Goal: Feedback & Contribution: Contribute content

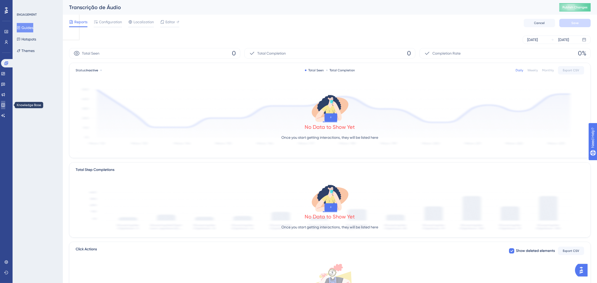
click at [5, 106] on icon at bounding box center [2, 105] width 3 height 3
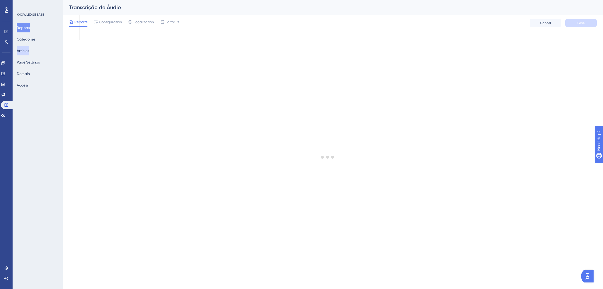
click at [29, 52] on button "Articles" at bounding box center [23, 50] width 12 height 9
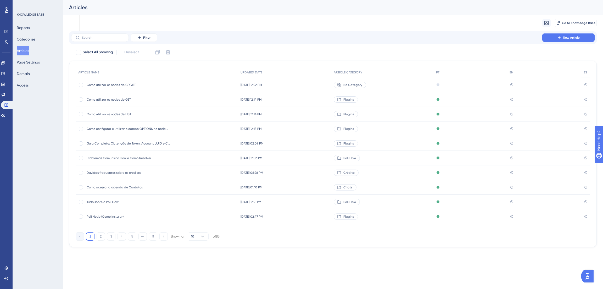
click at [138, 82] on div "Como utilizar os nodes de CREATE Como utilizar os nodes de CREATE" at bounding box center [129, 85] width 84 height 15
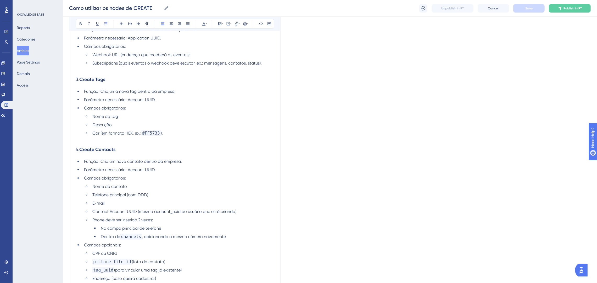
scroll to position [387, 0]
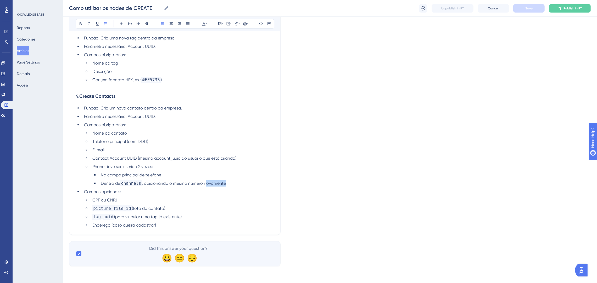
drag, startPoint x: 238, startPoint y: 187, endPoint x: 204, endPoint y: 184, distance: 33.9
click at [204, 184] on li "Dentro de channels , adicionando o mesmo número novamente" at bounding box center [186, 184] width 175 height 6
click at [204, 179] on ul "No campo principal de telefone Dentro de channels , adicionando o mesmo número …" at bounding box center [183, 179] width 182 height 15
drag, startPoint x: 252, startPoint y: 157, endPoint x: 75, endPoint y: 154, distance: 177.2
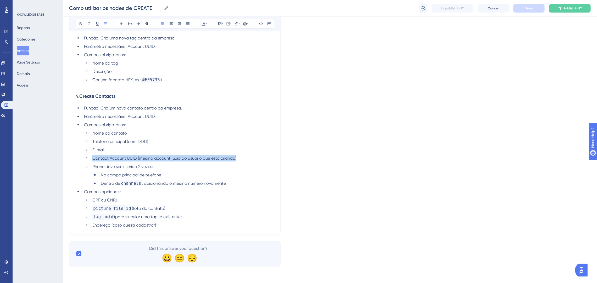
copy span "Contact Account UUID (mesmo account_uuid do usuário que está criando)"
click at [155, 152] on li "E-mail" at bounding box center [182, 150] width 184 height 6
drag, startPoint x: 242, startPoint y: 158, endPoint x: 88, endPoint y: 141, distance: 155.1
click at [88, 141] on ul "Nome do contato Telefone principal (com DDD) E-mail Contact Account UUID (mesmo…" at bounding box center [179, 158] width 190 height 57
copy ul "Telefone principal (com DDD) E-mail Contact Account UUID (mesmo account_uuid do…"
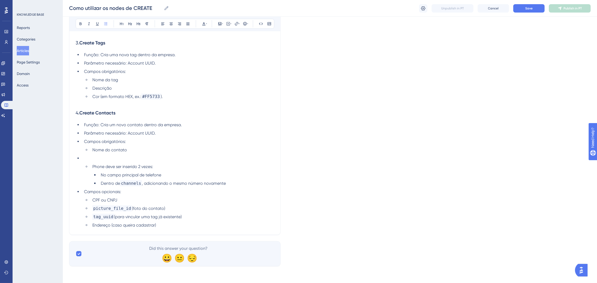
scroll to position [362, 0]
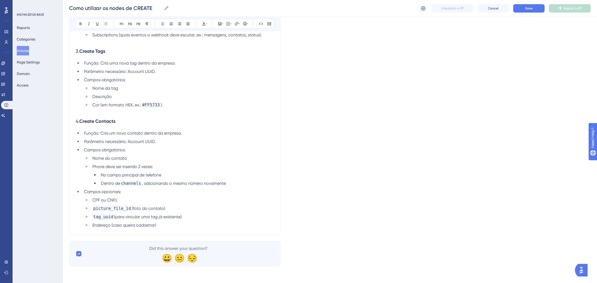
click at [128, 191] on li "Campos opcionais:" at bounding box center [178, 192] width 192 height 6
drag, startPoint x: 180, startPoint y: 230, endPoint x: 175, endPoint y: 226, distance: 6.0
click at [165, 223] on li "Endereço (caso queira cadastrar)" at bounding box center [182, 225] width 184 height 6
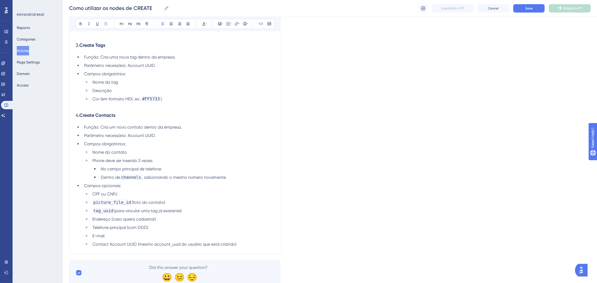
click at [164, 223] on li "Endereço (caso queira cadastrar)" at bounding box center [182, 219] width 184 height 6
drag, startPoint x: 153, startPoint y: 232, endPoint x: 92, endPoint y: 234, distance: 60.2
click at [92, 231] on li "Telefone principal (com DDD)" at bounding box center [182, 228] width 184 height 6
copy span "Telefone principal (com DDD)"
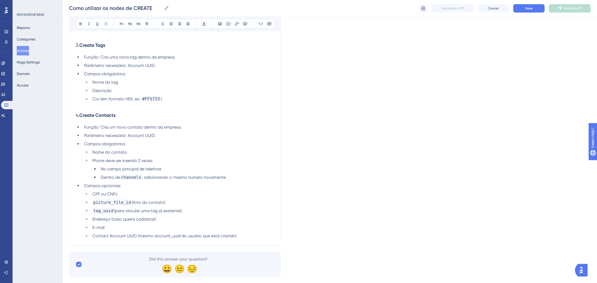
click at [143, 163] on span "Phone deve ser inserido 2 vezes:" at bounding box center [122, 160] width 61 height 5
click at [152, 163] on span "Phone deve ser inserido 2 vezes:" at bounding box center [122, 160] width 61 height 5
click at [206, 164] on li "Phone deve ser inserido 2 vezes com o DDD:" at bounding box center [182, 161] width 184 height 6
click at [190, 171] on ul "Nome do contato Phone deve ser inserido 2 vezes com o DDD: No campo principal d…" at bounding box center [179, 164] width 190 height 31
click at [122, 181] on span "channels" at bounding box center [131, 178] width 22 height 6
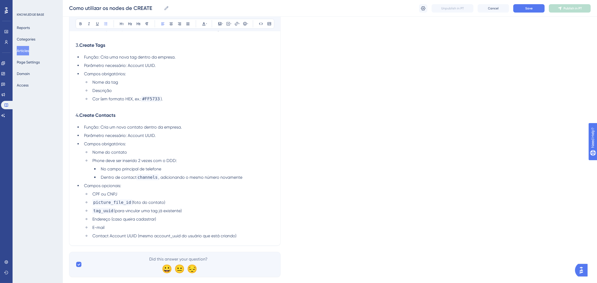
click at [152, 205] on span "(foto do contato)" at bounding box center [148, 202] width 33 height 5
click at [137, 180] on span "Dentro de contact" at bounding box center [119, 177] width 36 height 5
drag, startPoint x: 157, startPoint y: 183, endPoint x: 121, endPoint y: 183, distance: 35.6
click at [121, 181] on li "Dentro de contact channels , adicionando o mesmo número novamente" at bounding box center [186, 178] width 175 height 6
click at [268, 22] on icon at bounding box center [268, 23] width 3 height 3
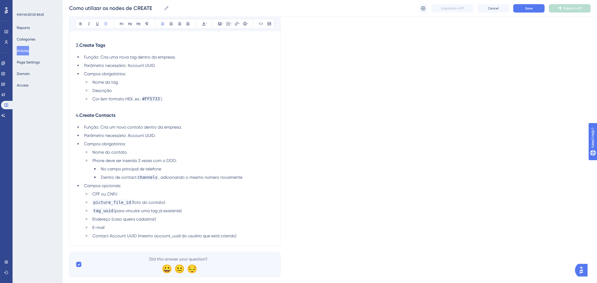
click at [216, 172] on li "No campo principal de telefone" at bounding box center [186, 169] width 175 height 6
click at [154, 181] on li "Dentro de contact channels , adicionando o mesmo número novamente" at bounding box center [186, 178] width 175 height 6
drag, startPoint x: 156, startPoint y: 184, endPoint x: 120, endPoint y: 184, distance: 35.9
click at [120, 181] on li "Dentro de contact channels , adicionando o mesmo número novamente" at bounding box center [186, 178] width 175 height 6
click at [158, 181] on li "Dentro de contact channels , adicionando o mesmo número novamente" at bounding box center [186, 178] width 175 height 6
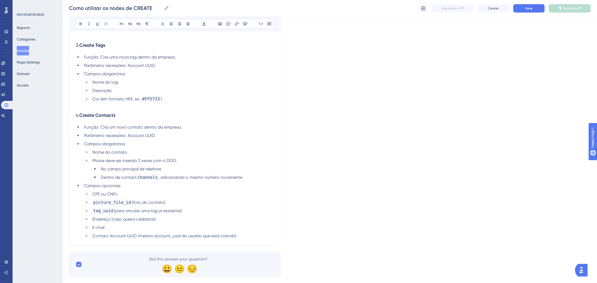
click at [139, 181] on span "channels" at bounding box center [148, 178] width 22 height 6
click at [125, 198] on li "CPF ou CNPJ" at bounding box center [182, 194] width 184 height 6
click at [125, 206] on span "picture_file_id" at bounding box center [112, 203] width 40 height 6
click at [149, 181] on span "channels" at bounding box center [148, 178] width 22 height 6
drag, startPoint x: 145, startPoint y: 183, endPoint x: 152, endPoint y: 183, distance: 6.5
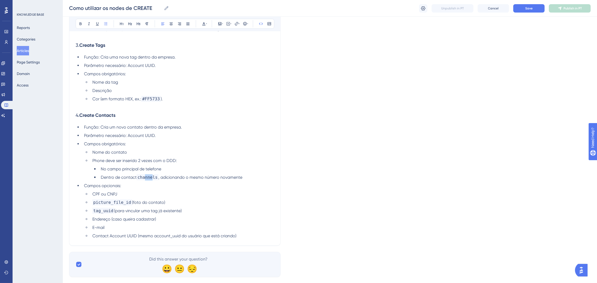
click at [152, 181] on span "channels" at bounding box center [148, 178] width 22 height 6
click at [149, 181] on li "Dentro de contact channels , adicionando o mesmo número novamente" at bounding box center [186, 178] width 175 height 6
drag, startPoint x: 137, startPoint y: 184, endPoint x: 121, endPoint y: 183, distance: 15.7
click at [121, 180] on span "Dentro de contact" at bounding box center [119, 177] width 36 height 5
click at [260, 23] on icon at bounding box center [261, 24] width 4 height 4
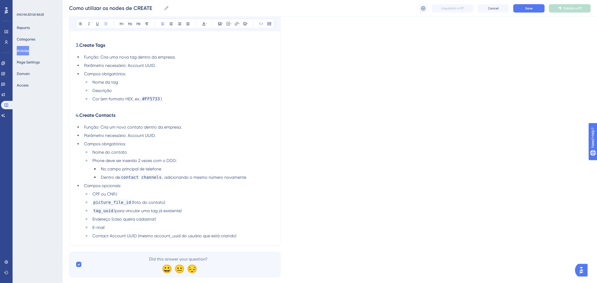
click at [239, 147] on li "Campos obrigatórios:" at bounding box center [178, 144] width 192 height 6
drag, startPoint x: 159, startPoint y: 183, endPoint x: 122, endPoint y: 182, distance: 36.9
click at [122, 181] on li "Dentro de contact channels , adicionando o mesmo número novamente" at bounding box center [186, 178] width 175 height 6
click at [262, 25] on icon at bounding box center [261, 24] width 4 height 4
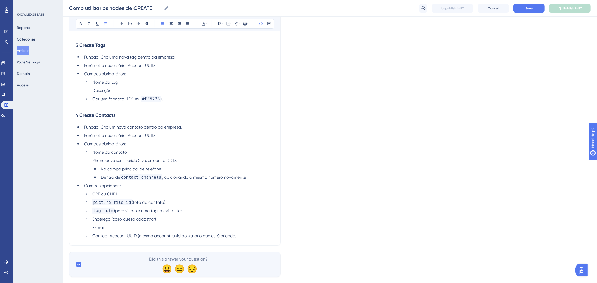
click at [247, 198] on li "CPF ou CNPJ" at bounding box center [182, 194] width 184 height 6
click at [249, 181] on li "Dentro de contact channels , adicionando o mesmo número novamente" at bounding box center [186, 178] width 175 height 6
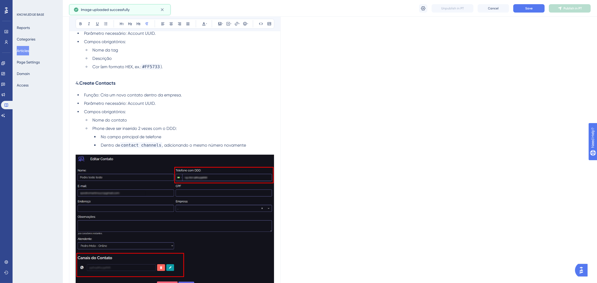
scroll to position [440, 0]
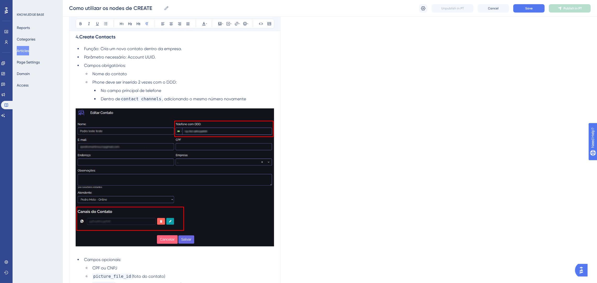
click at [257, 192] on img at bounding box center [175, 178] width 198 height 138
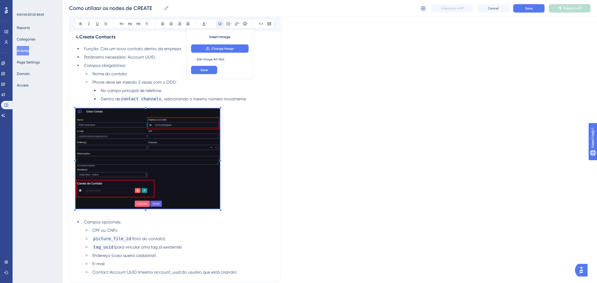
click at [220, 202] on p at bounding box center [175, 160] width 198 height 102
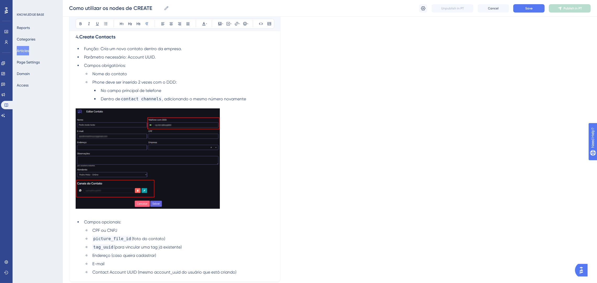
click at [256, 108] on p at bounding box center [175, 105] width 198 height 6
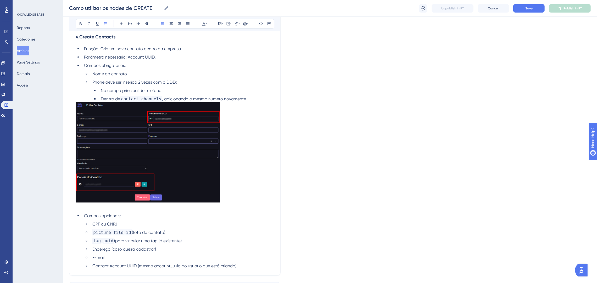
click at [253, 102] on li "Dentro de contact channels , adicionando o mesmo número novamente" at bounding box center [186, 99] width 175 height 6
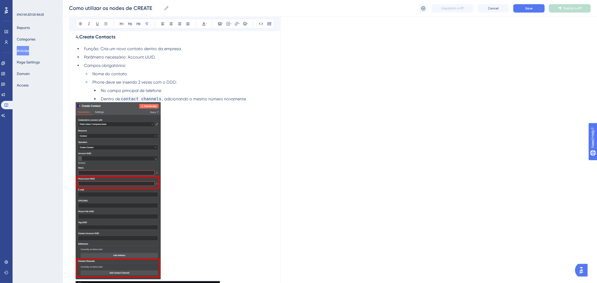
click at [194, 170] on p at bounding box center [175, 191] width 198 height 179
click at [192, 155] on p at bounding box center [175, 191] width 198 height 179
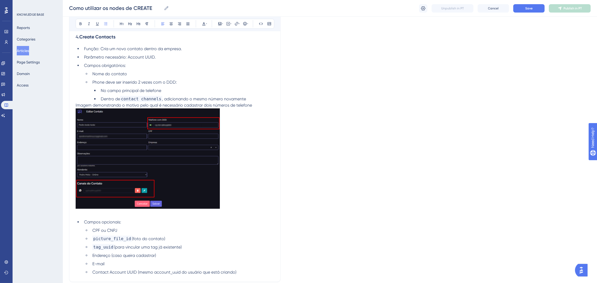
click at [244, 102] on li "Dentro de contact channels , adicionando o mesmo número novamente" at bounding box center [186, 99] width 175 height 6
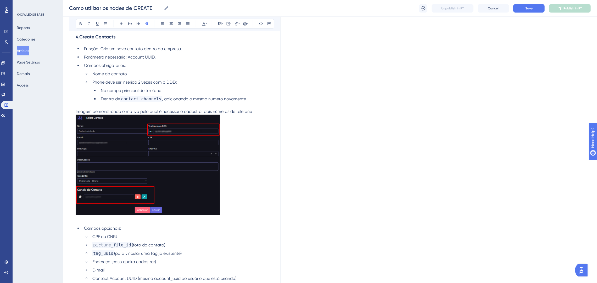
click at [265, 115] on p "Imagem demonstrando o motivo pelo qual é necessário cadastrar dois números de t…" at bounding box center [175, 112] width 198 height 6
click at [254, 115] on p "Imagem demonstrando o motivo pelo qual é necessário cadastrar dois números de t…" at bounding box center [175, 112] width 198 height 6
drag, startPoint x: 203, startPoint y: 116, endPoint x: 185, endPoint y: 116, distance: 18.6
click at [185, 114] on span "Imagem demonstrando o motivo pelo qual é necessário cadastrar dois números de t…" at bounding box center [172, 111] width 192 height 5
click at [260, 130] on p at bounding box center [175, 166] width 198 height 102
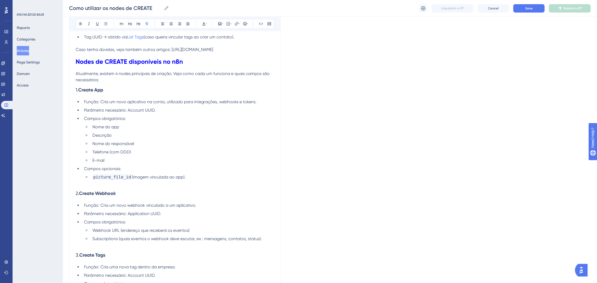
scroll to position [146, 0]
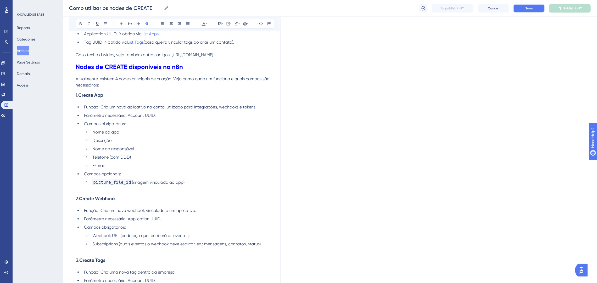
click at [519, 7] on button "Save" at bounding box center [528, 8] width 31 height 8
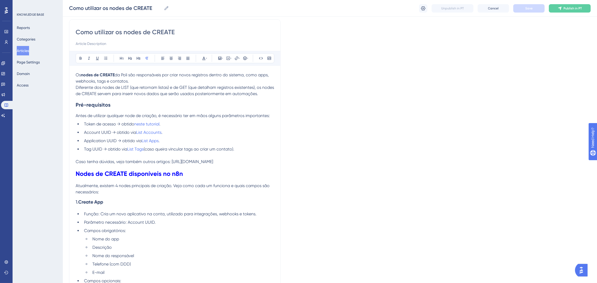
scroll to position [79, 0]
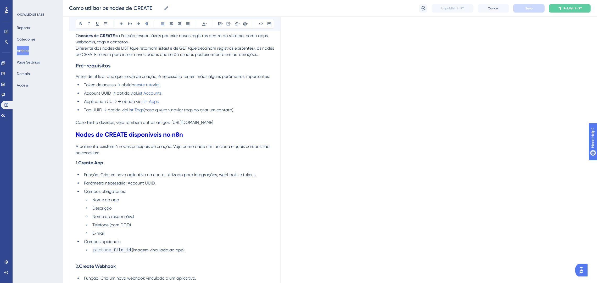
drag, startPoint x: 225, startPoint y: 131, endPoint x: 170, endPoint y: 120, distance: 56.0
click at [170, 120] on p "Caso tenha dúvidas, veja também outros artigos: https://ajuda.poli.digital/pt/c…" at bounding box center [175, 123] width 198 height 6
copy span "https://ajuda.poli.digital/pt/categories/4313-plugins"
drag, startPoint x: 199, startPoint y: 121, endPoint x: 171, endPoint y: 121, distance: 27.5
click at [171, 121] on p "Caso tenha dúvidas, veja também outros artigos: link/tutoriais" at bounding box center [175, 123] width 198 height 6
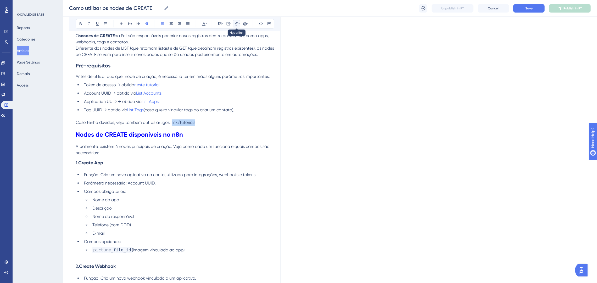
click at [237, 23] on icon at bounding box center [236, 24] width 4 height 4
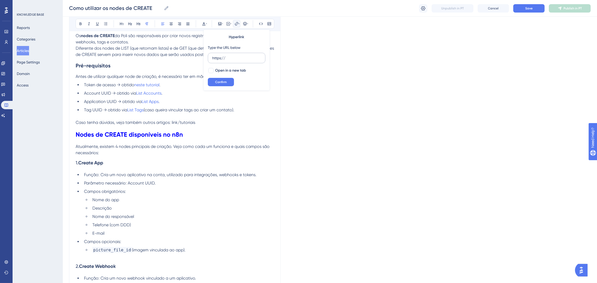
drag, startPoint x: 214, startPoint y: 59, endPoint x: 210, endPoint y: 59, distance: 3.9
click at [210, 59] on label "https://" at bounding box center [237, 58] width 58 height 10
click at [212, 59] on input "https://" at bounding box center [236, 58] width 49 height 6
type input "https://ajuda.poli.digital/pt/categories/4313-plugins"
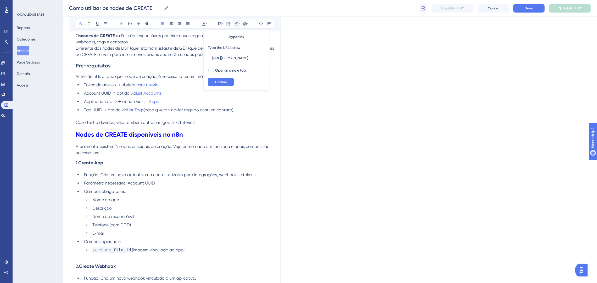
click at [254, 128] on h1 "Nodes de CREATE disponíveis no n8n" at bounding box center [175, 135] width 198 height 18
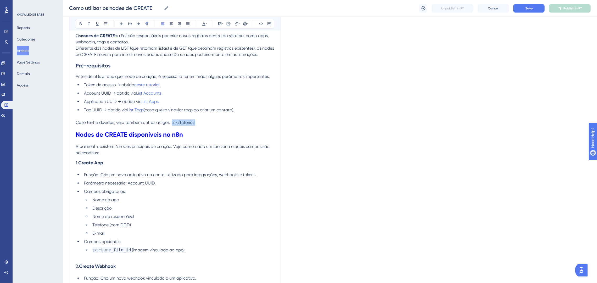
drag, startPoint x: 192, startPoint y: 123, endPoint x: 171, endPoint y: 121, distance: 20.5
click at [171, 121] on p "Caso tenha dúvidas, veja também outros artigos: link/tutoriais" at bounding box center [175, 123] width 198 height 6
click at [236, 23] on icon at bounding box center [236, 24] width 4 height 4
drag, startPoint x: 228, startPoint y: 57, endPoint x: 206, endPoint y: 57, distance: 22.0
click at [206, 57] on div "Hyperlink Type the URL below https:// Open in a new tab Confirm" at bounding box center [236, 60] width 66 height 61
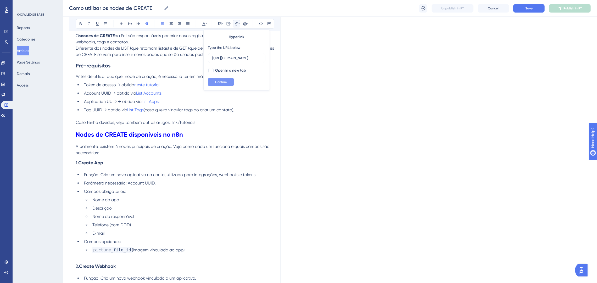
type input "https://ajuda.poli.digital/pt/categories/4313-plugins"
click at [222, 85] on button "Confirm" at bounding box center [221, 82] width 26 height 8
click at [237, 133] on h1 "Nodes de CREATE disponíveis no n8n" at bounding box center [175, 135] width 198 height 18
click at [520, 9] on button "Save" at bounding box center [528, 8] width 31 height 8
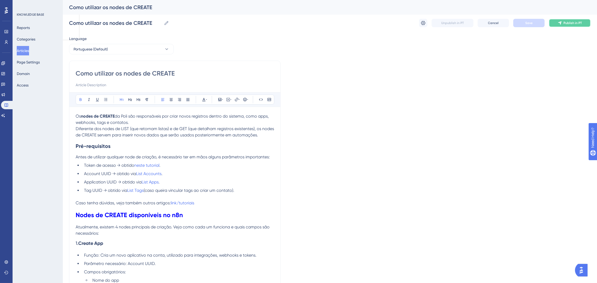
click at [561, 26] on button "Publish in PT" at bounding box center [570, 23] width 42 height 8
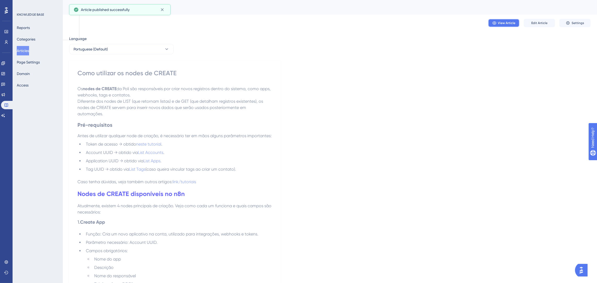
click at [502, 22] on span "View Article" at bounding box center [507, 23] width 18 height 4
click at [535, 20] on button "Edit Article" at bounding box center [539, 23] width 31 height 8
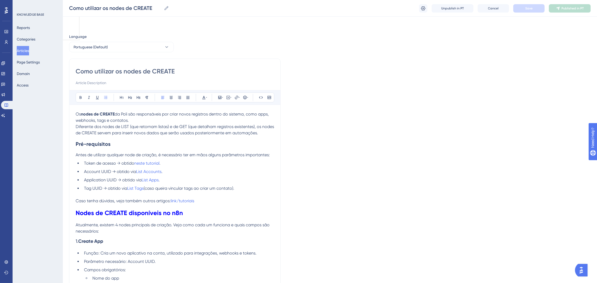
scroll to position [338, 0]
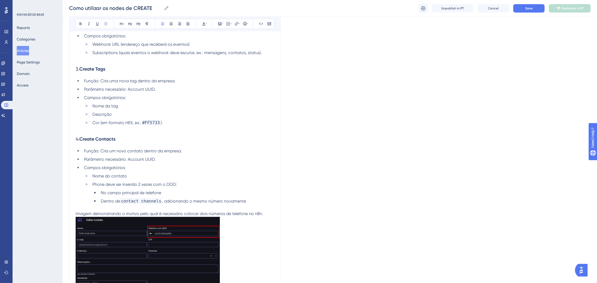
click at [425, 7] on icon at bounding box center [423, 8] width 5 height 5
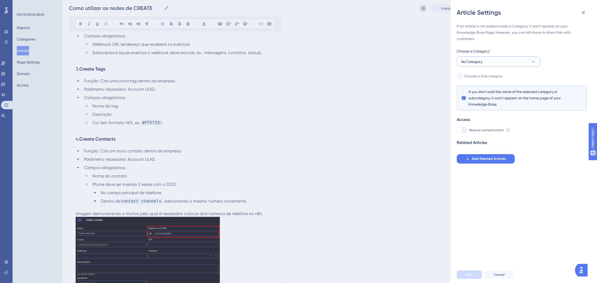
click at [492, 59] on button "No Category" at bounding box center [499, 62] width 84 height 10
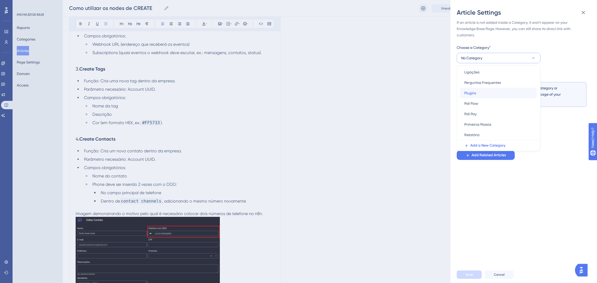
click at [482, 95] on div "Plugins Plugins" at bounding box center [498, 93] width 69 height 10
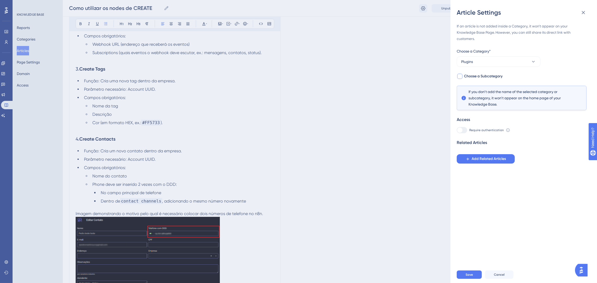
scroll to position [0, 0]
click at [479, 73] on div "If an article is not added inside a Category, it won't appear on your Knowledge…" at bounding box center [522, 93] width 130 height 141
click at [479, 75] on span "Choose a Subcategory" at bounding box center [483, 76] width 38 height 6
checkbox input "true"
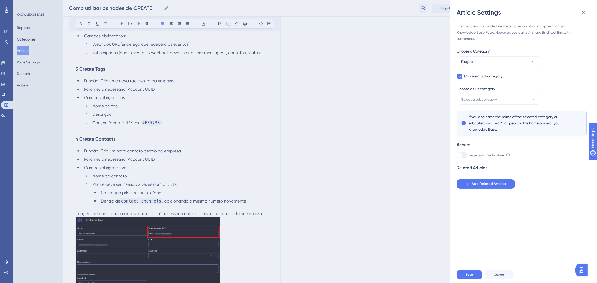
click at [480, 92] on div "Choose a Subcategory" at bounding box center [499, 90] width 84 height 8
click at [481, 97] on span "Select a subcategory" at bounding box center [479, 99] width 36 height 6
click at [478, 114] on div "n8n n8n" at bounding box center [498, 115] width 69 height 10
click at [474, 277] on button "Save" at bounding box center [469, 275] width 25 height 8
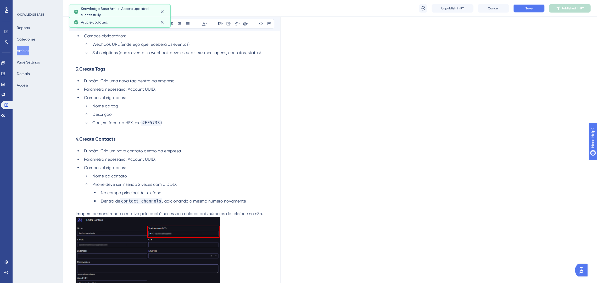
click at [520, 8] on button "Save" at bounding box center [528, 8] width 31 height 8
click at [562, 7] on icon at bounding box center [560, 8] width 4 height 4
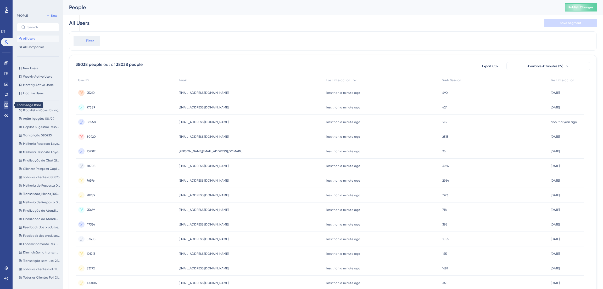
click at [4, 103] on icon at bounding box center [6, 105] width 4 height 4
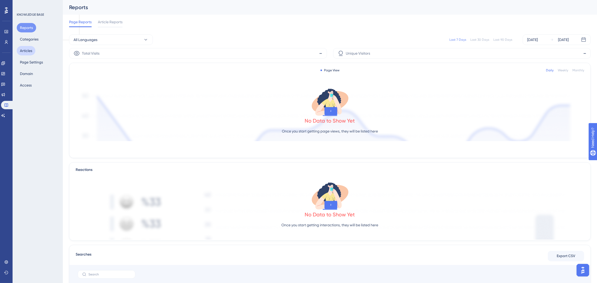
click at [28, 49] on button "Articles" at bounding box center [26, 50] width 19 height 9
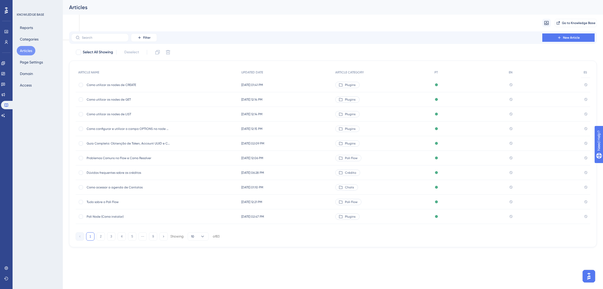
click at [185, 84] on div "Como utilizar os nodes de CREATE Como utilizar os nodes de CREATE" at bounding box center [157, 85] width 163 height 15
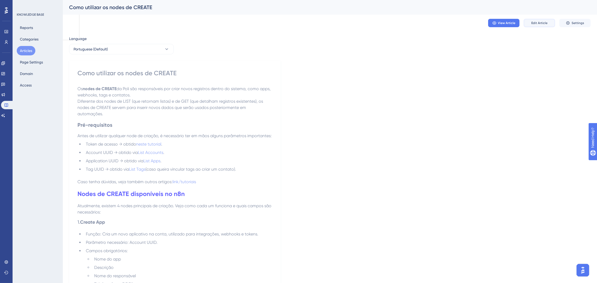
click at [536, 24] on span "Edit Article" at bounding box center [539, 23] width 16 height 4
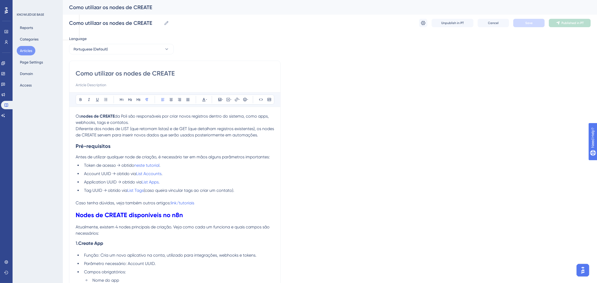
click at [191, 237] on p "Atualmente, existem 4 nodes principais de criação. Veja como cada um funciona e…" at bounding box center [175, 230] width 198 height 13
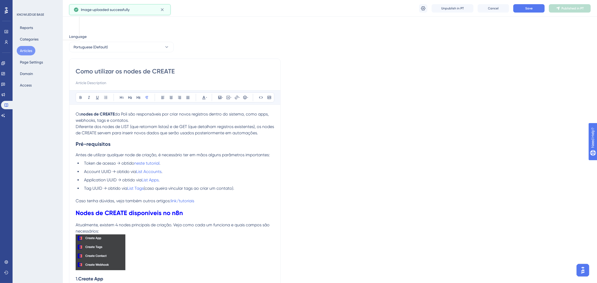
scroll to position [117, 0]
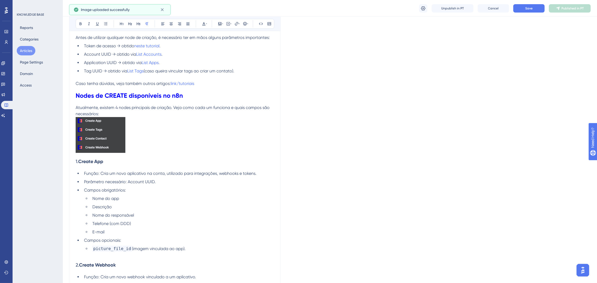
click at [122, 148] on img at bounding box center [101, 135] width 50 height 36
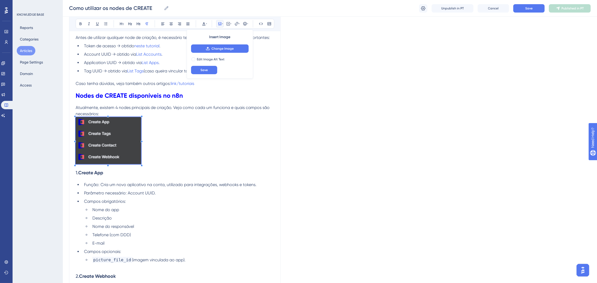
click at [141, 160] on span at bounding box center [108, 141] width 65 height 49
click at [534, 9] on button "Save" at bounding box center [528, 8] width 31 height 8
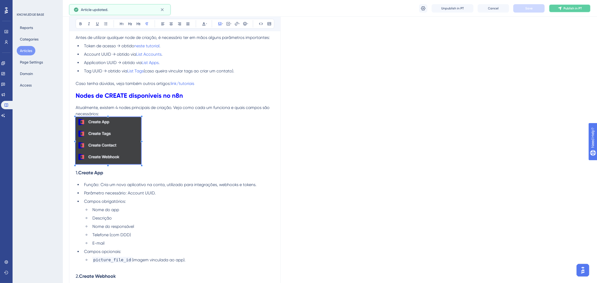
click at [562, 5] on button "Publish in PT" at bounding box center [570, 8] width 42 height 8
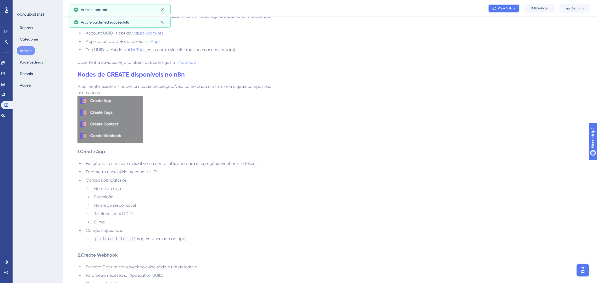
click at [509, 9] on span "View Article" at bounding box center [507, 8] width 18 height 4
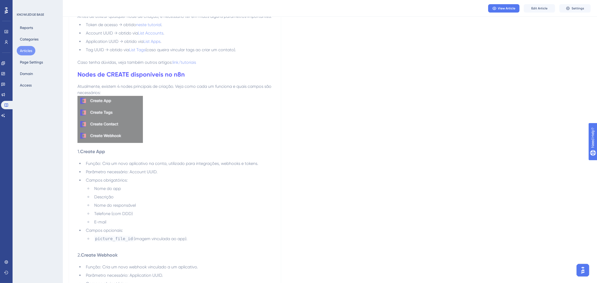
click at [23, 50] on button "Articles" at bounding box center [26, 50] width 19 height 9
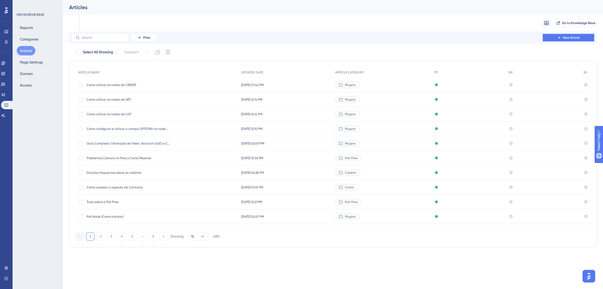
click at [559, 38] on icon at bounding box center [559, 37] width 2 height 2
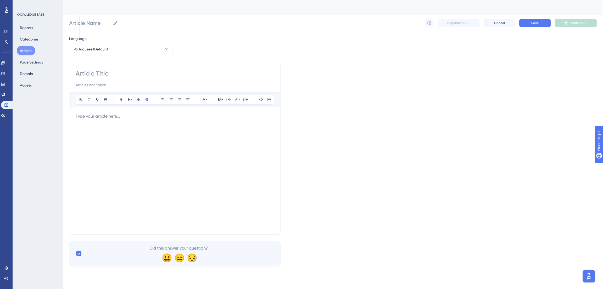
click at [120, 121] on div at bounding box center [175, 170] width 198 height 115
click at [113, 121] on div at bounding box center [175, 170] width 198 height 115
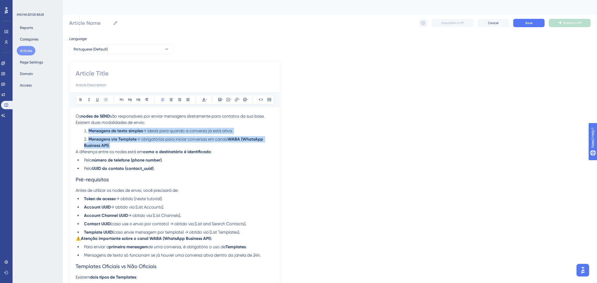
drag, startPoint x: 139, startPoint y: 146, endPoint x: 117, endPoint y: 107, distance: 44.1
click at [86, 130] on ol "Mensagens de texto simples → ideais para quando a conversa já está ativa. Mensa…" at bounding box center [175, 138] width 198 height 21
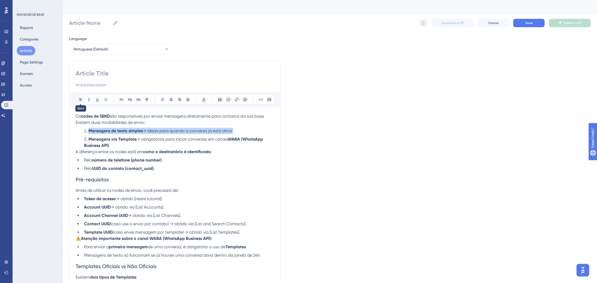
click at [80, 99] on icon at bounding box center [81, 100] width 4 height 4
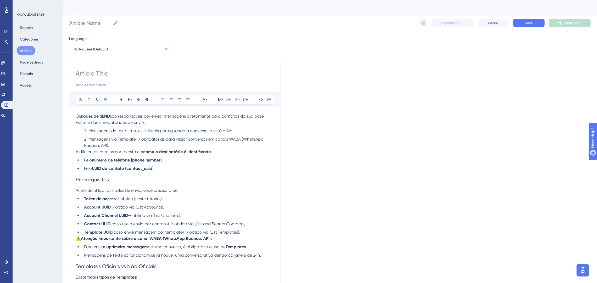
click at [163, 175] on h2 "Pré-requisitos" at bounding box center [175, 180] width 198 height 16
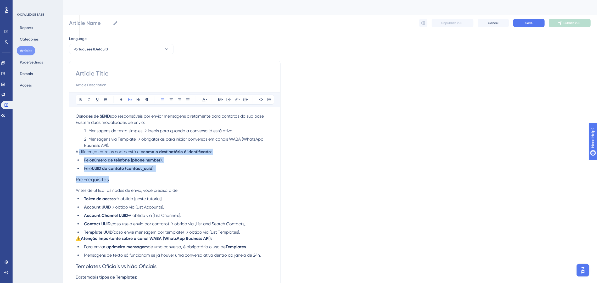
drag, startPoint x: 162, startPoint y: 172, endPoint x: 84, endPoint y: 128, distance: 89.5
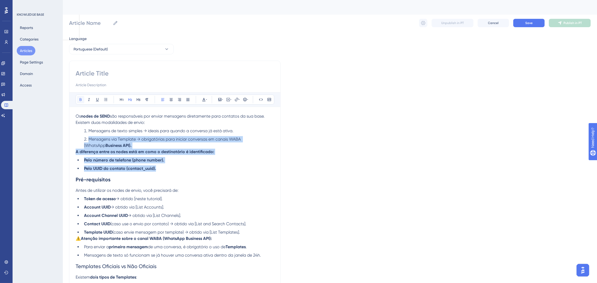
click at [81, 99] on icon at bounding box center [81, 99] width 2 height 3
click at [161, 178] on h2 "Pré-requisitos" at bounding box center [175, 180] width 198 height 16
drag, startPoint x: 153, startPoint y: 182, endPoint x: 65, endPoint y: 146, distance: 95.7
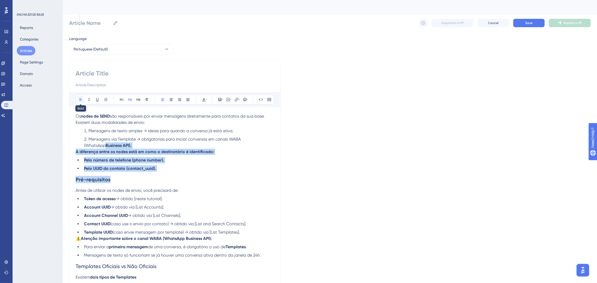
click at [80, 99] on icon at bounding box center [81, 100] width 4 height 4
click at [125, 173] on h2 "Pré-requisitos" at bounding box center [175, 180] width 198 height 16
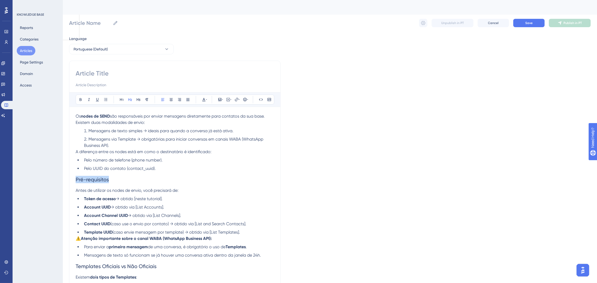
drag, startPoint x: 119, startPoint y: 182, endPoint x: 73, endPoint y: 177, distance: 46.0
click at [82, 100] on icon at bounding box center [81, 100] width 4 height 4
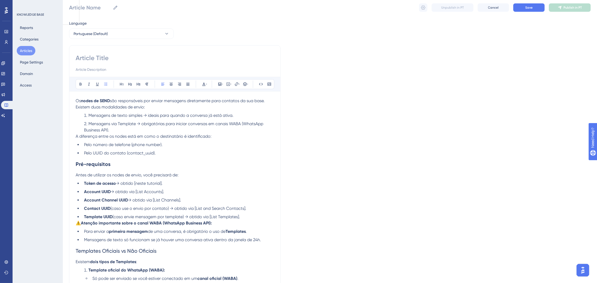
scroll to position [39, 0]
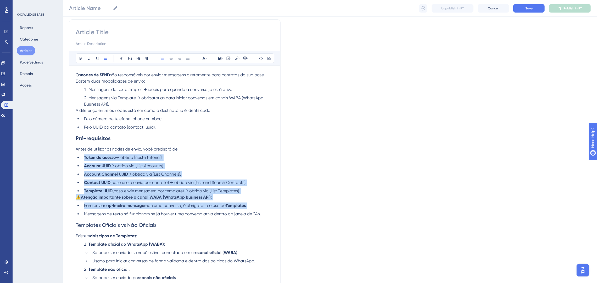
drag, startPoint x: 258, startPoint y: 209, endPoint x: 52, endPoint y: 159, distance: 211.8
click at [78, 58] on button at bounding box center [80, 58] width 7 height 7
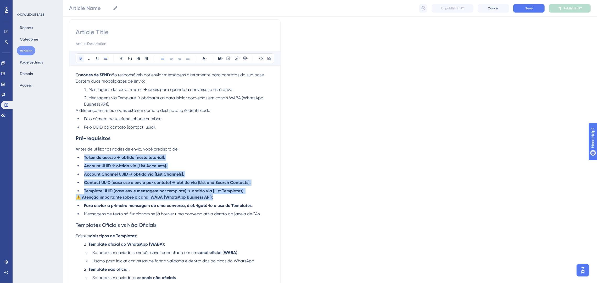
click at [78, 58] on button at bounding box center [80, 58] width 7 height 7
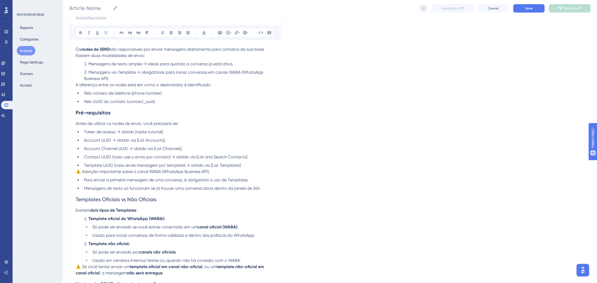
scroll to position [79, 0]
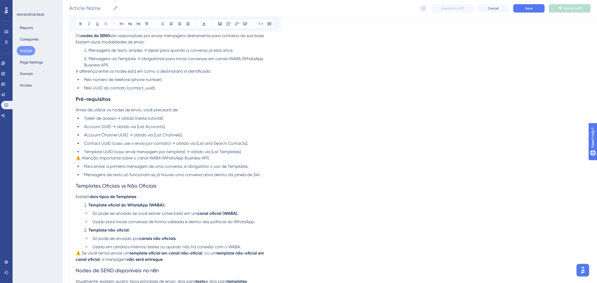
click at [230, 153] on span "Template UUID (caso envie mensagem por template) → obtido via [List Templates]." at bounding box center [163, 151] width 158 height 5
click at [246, 151] on li "Template UUID (caso envie mensagem por template) → obtido via [List Templates]." at bounding box center [178, 152] width 192 height 6
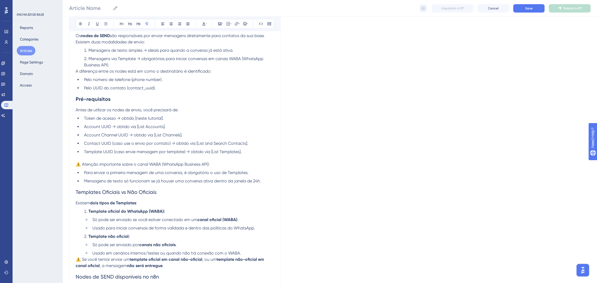
drag, startPoint x: 245, startPoint y: 147, endPoint x: 188, endPoint y: 148, distance: 57.1
click at [243, 147] on li "Contact UUID (caso use o envio por contato) → obtido via [List and Search Conta…" at bounding box center [178, 144] width 192 height 6
click at [82, 165] on span "⚠️ Atenção importante sobre o canal WABA (WhatsApp Business API):" at bounding box center [143, 164] width 134 height 5
click at [191, 165] on span "⚠ Atenção importante sobre o canal WABA (WhatsApp Business API):" at bounding box center [142, 164] width 132 height 5
click at [230, 161] on p at bounding box center [175, 158] width 198 height 6
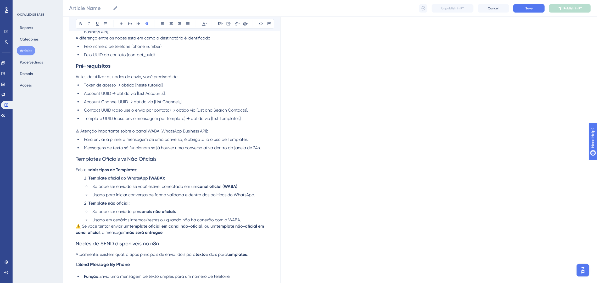
scroll to position [157, 0]
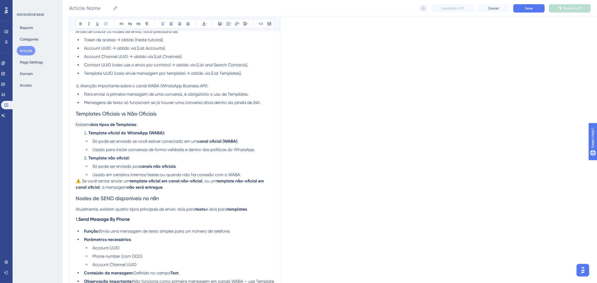
click at [247, 175] on li "Usado em cenários internos/testes ou quando não há conexão com o WABA." at bounding box center [182, 175] width 184 height 6
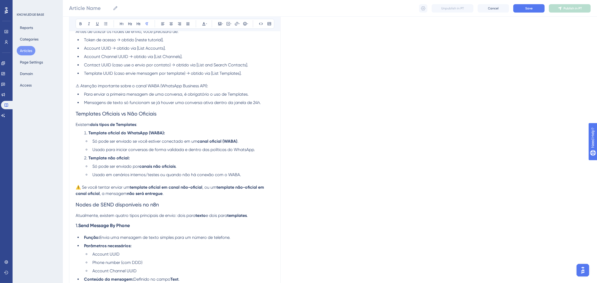
click at [81, 189] on span "⚠️ Se você tentar enviar um" at bounding box center [103, 187] width 54 height 5
click at [167, 194] on p "⚠ Se você tentar enviar um template oficial em canal não-oficial , ou um templa…" at bounding box center [175, 190] width 198 height 13
click at [173, 193] on p "⚠ Se você tentar enviar um template oficial em canal não-oficial , ou um templa…" at bounding box center [175, 190] width 198 height 13
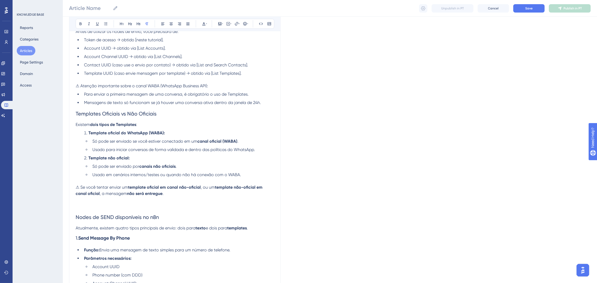
click at [173, 193] on p "⚠ Se você tentar enviar um template oficial em canal não-oficial , ou um templa…" at bounding box center [175, 190] width 198 height 13
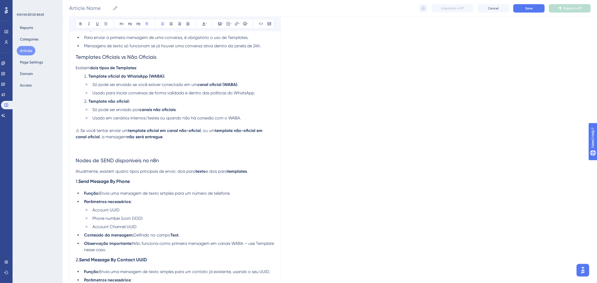
scroll to position [275, 0]
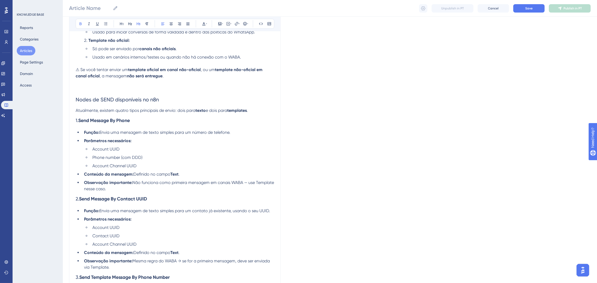
click at [225, 114] on h3 "1. Send Message By Phone" at bounding box center [175, 121] width 198 height 14
drag, startPoint x: 131, startPoint y: 140, endPoint x: 81, endPoint y: 130, distance: 51.6
click at [81, 132] on ul "Função: Envia uma mensagem de texto simples para um número de telefone. Parâmet…" at bounding box center [175, 161] width 198 height 63
click at [80, 23] on icon at bounding box center [81, 24] width 4 height 4
click at [168, 144] on li "Parâmetros necessários:" at bounding box center [178, 141] width 192 height 6
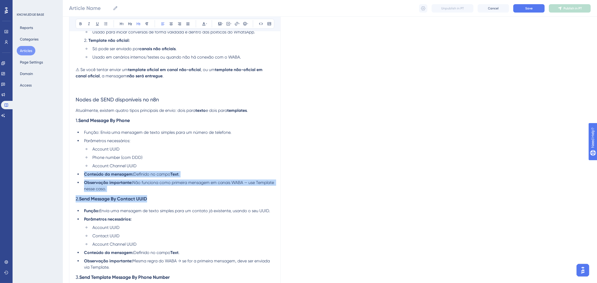
drag, startPoint x: 246, startPoint y: 192, endPoint x: 59, endPoint y: 174, distance: 187.4
click at [63, 174] on div "Performance Users Engagement Widgets Feedback Product Updates Knowledge Base AI…" at bounding box center [330, 146] width 534 height 843
click at [82, 22] on icon at bounding box center [81, 24] width 4 height 4
click at [236, 185] on span "Observação importante: Não funciona como primeira mensagem em canais WABA — use…" at bounding box center [179, 185] width 191 height 11
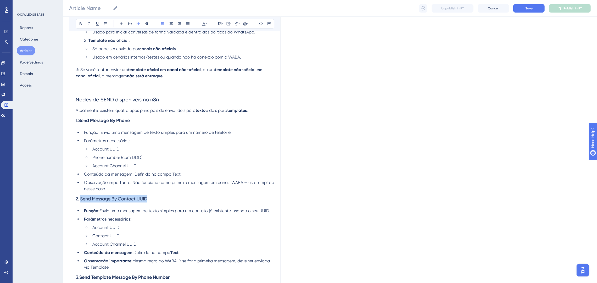
drag, startPoint x: 157, startPoint y: 198, endPoint x: 80, endPoint y: 199, distance: 76.9
click at [80, 199] on h3 "2. Send Message By Contact UUID" at bounding box center [175, 199] width 198 height 14
click at [78, 24] on button at bounding box center [80, 23] width 7 height 7
click at [228, 150] on li "Account UUID" at bounding box center [182, 149] width 184 height 6
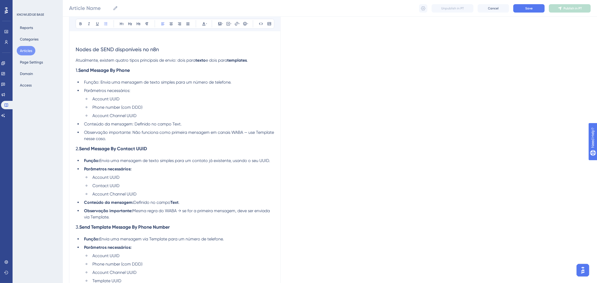
scroll to position [353, 0]
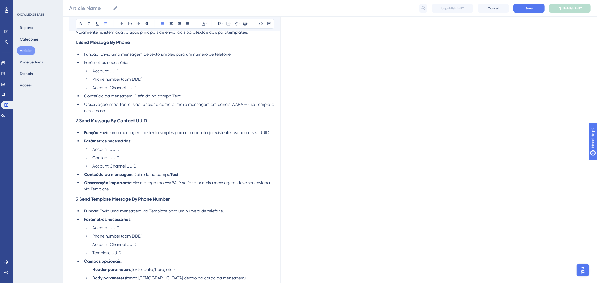
drag, startPoint x: 194, startPoint y: 188, endPoint x: 79, endPoint y: 54, distance: 176.8
click at [81, 131] on ul "Função: Envia uma mensagem de texto simples para um contato já existente, usand…" at bounding box center [175, 161] width 198 height 63
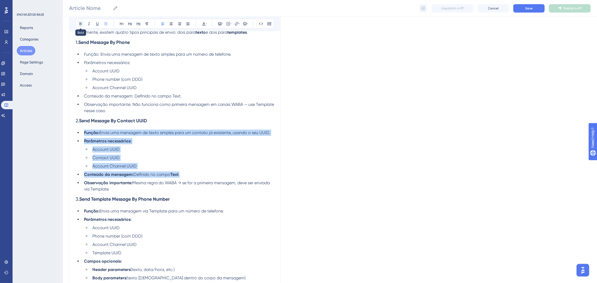
click at [80, 24] on icon at bounding box center [81, 24] width 2 height 3
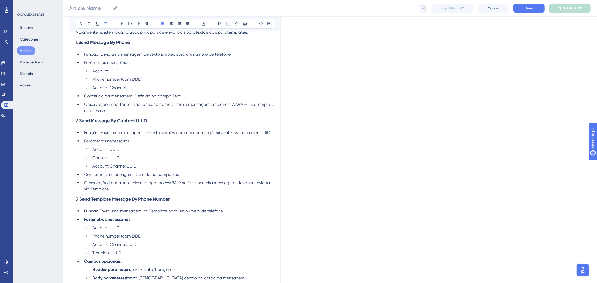
click at [258, 198] on h3 "3. Send Template Message By Phone Number" at bounding box center [175, 200] width 198 height 14
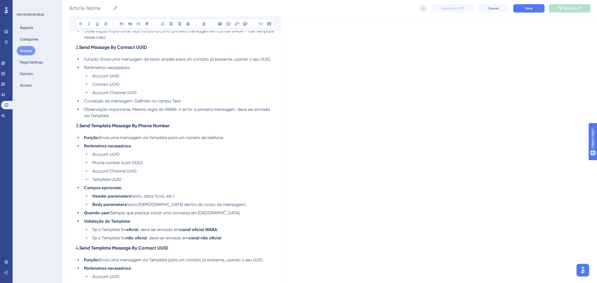
scroll to position [431, 0]
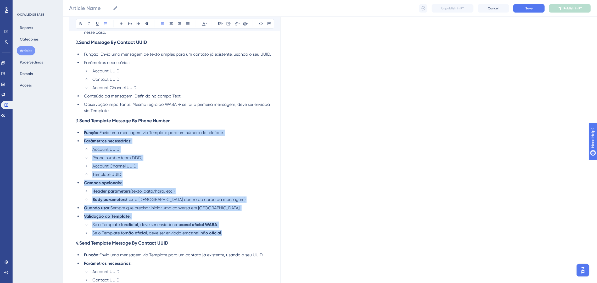
drag, startPoint x: 219, startPoint y: 227, endPoint x: 79, endPoint y: 30, distance: 241.6
click at [81, 134] on ul "Função: Envia uma mensagem via Template para um número de telefone. Parâmetros …" at bounding box center [175, 183] width 198 height 107
click at [81, 23] on icon at bounding box center [81, 24] width 4 height 4
click at [192, 194] on li "Header parameters (texto, data/hora, etc.)" at bounding box center [182, 191] width 184 height 6
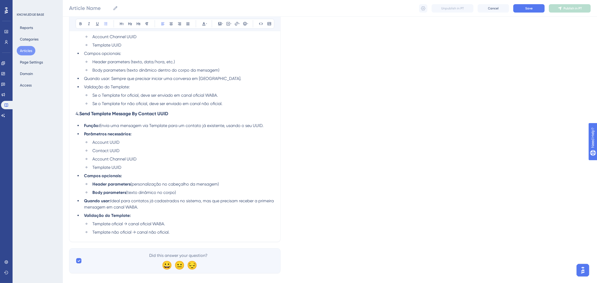
scroll to position [568, 0]
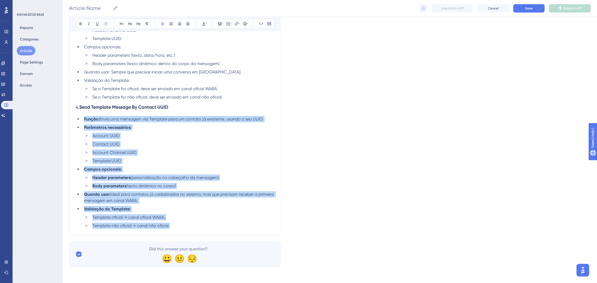
drag, startPoint x: 180, startPoint y: 227, endPoint x: 180, endPoint y: 214, distance: 13.9
drag, startPoint x: 83, startPoint y: 117, endPoint x: 186, endPoint y: 221, distance: 146.0
click at [187, 222] on ul "Função: Envia uma mensagem via Template para um contato já existente, usando o …" at bounding box center [175, 172] width 198 height 113
click at [83, 21] on button at bounding box center [80, 23] width 7 height 7
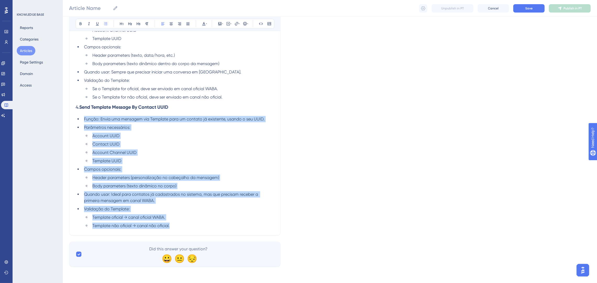
click at [186, 136] on li "Account UUID" at bounding box center [182, 136] width 184 height 6
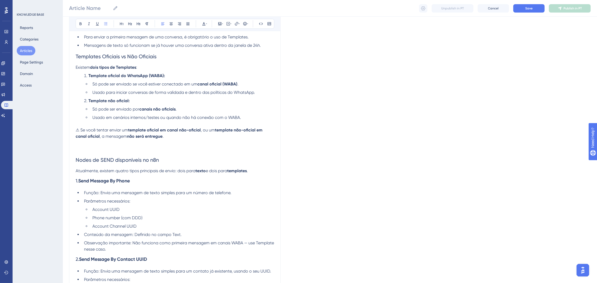
scroll to position [175, 0]
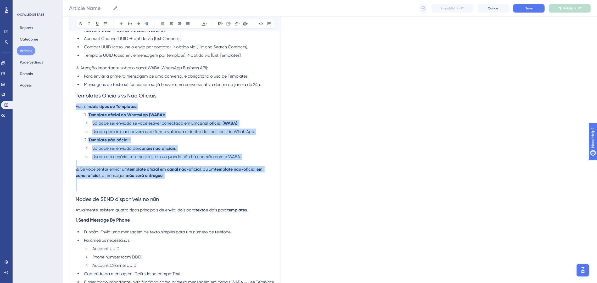
drag, startPoint x: 196, startPoint y: 186, endPoint x: 76, endPoint y: 107, distance: 143.0
click at [76, 107] on div "Os nodes de SEND são responsáveis por enviar mensagens diretamente para contato…" at bounding box center [175, 279] width 198 height 686
click at [81, 21] on button at bounding box center [80, 23] width 7 height 7
click at [213, 162] on p at bounding box center [175, 163] width 198 height 6
drag, startPoint x: 197, startPoint y: 179, endPoint x: 66, endPoint y: 109, distance: 148.3
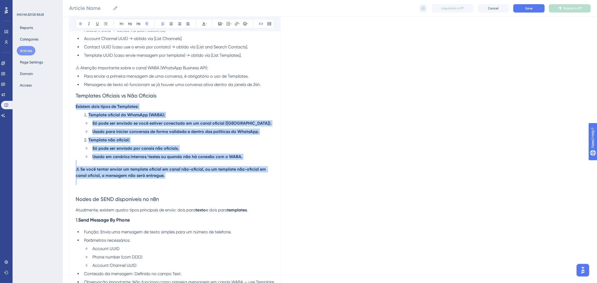
click at [66, 109] on div "Performance Users Engagement Widgets Feedback Product Updates Knowledge Base AI…" at bounding box center [330, 246] width 534 height 843
click at [79, 23] on icon at bounding box center [81, 24] width 4 height 4
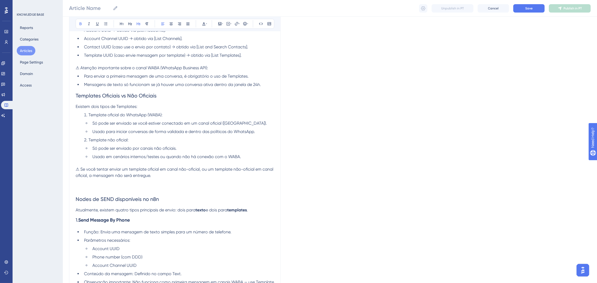
click at [205, 217] on h3 "1. Send Message By Phone" at bounding box center [175, 221] width 198 height 14
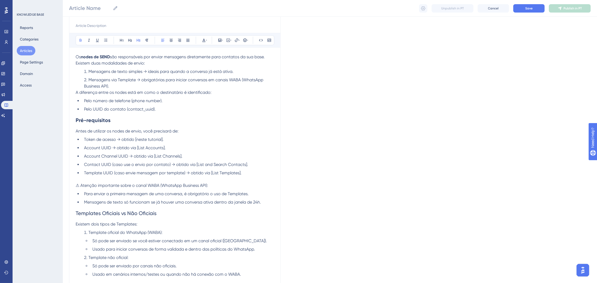
scroll to position [97, 0]
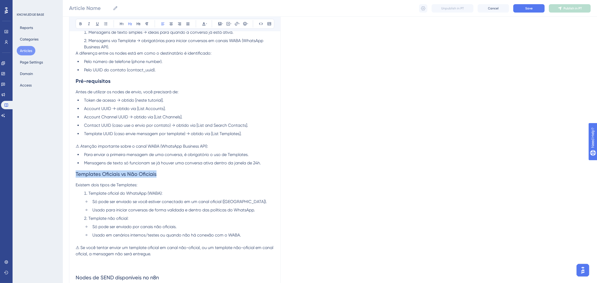
drag, startPoint x: 163, startPoint y: 175, endPoint x: 73, endPoint y: 169, distance: 90.5
click at [80, 26] on button at bounding box center [80, 23] width 7 height 7
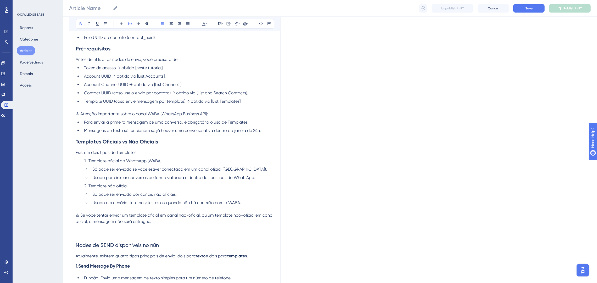
scroll to position [175, 0]
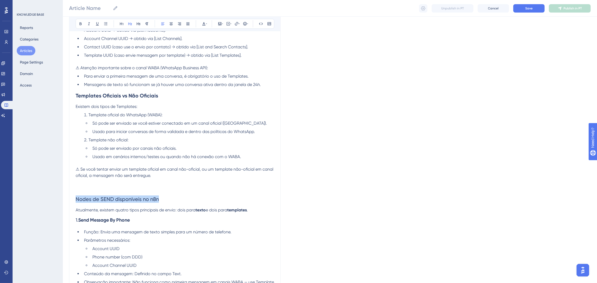
drag, startPoint x: 167, startPoint y: 199, endPoint x: 75, endPoint y: 199, distance: 91.8
click at [75, 199] on div "Bold Italic Underline Bullet Point Heading 1 Heading 2 Heading 3 Normal Align L…" at bounding box center [174, 256] width 211 height 745
click at [81, 23] on icon at bounding box center [81, 24] width 2 height 3
click at [237, 157] on span "Usado em cenários internos/testes ou quando não há conexão com o WABA." at bounding box center [166, 156] width 149 height 5
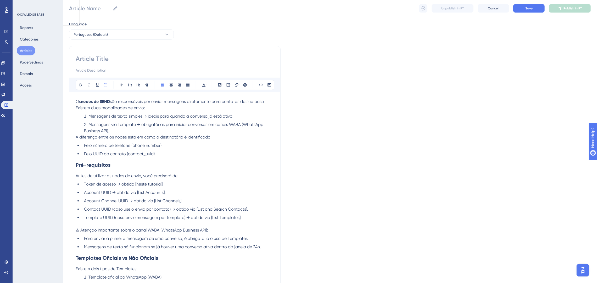
scroll to position [0, 0]
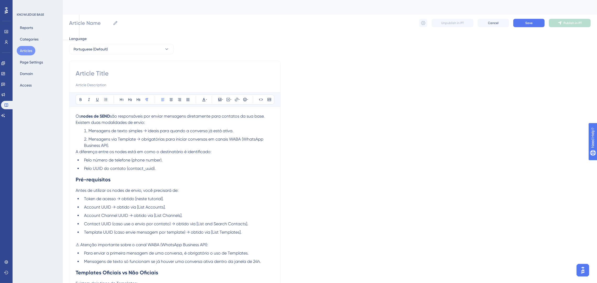
click at [112, 117] on span "são responsáveis por enviar mensagens diretamente para contatos da sua base." at bounding box center [187, 116] width 155 height 5
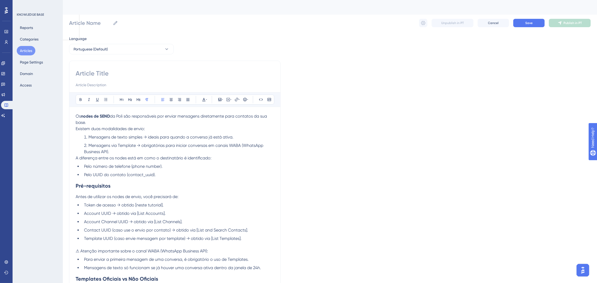
click at [245, 146] on span "Mensagens via Template → obrigatórias para iniciar conversas em canais WABA (Wh…" at bounding box center [174, 148] width 180 height 11
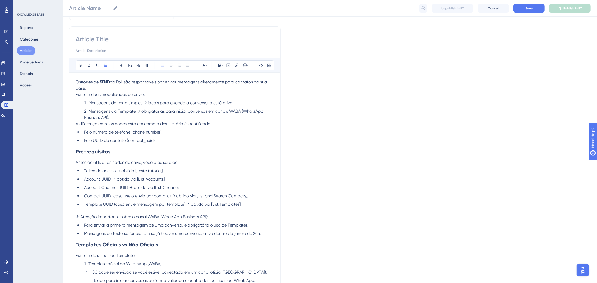
scroll to position [79, 0]
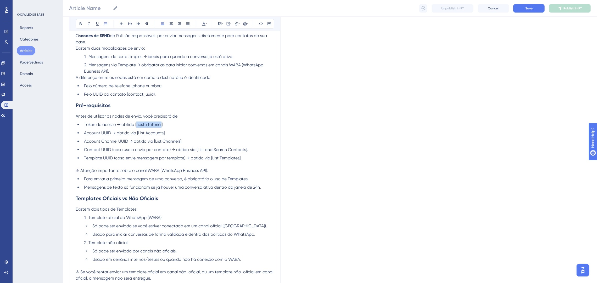
drag, startPoint x: 162, startPoint y: 125, endPoint x: 137, endPoint y: 126, distance: 25.1
click at [137, 126] on span "Token de acesso → obtido [neste tutorial]." at bounding box center [124, 124] width 80 height 5
click at [239, 24] on icon at bounding box center [239, 24] width 1 height 4
drag, startPoint x: 241, startPoint y: 61, endPoint x: 218, endPoint y: 63, distance: 22.6
click at [204, 55] on div "Hyperlink Type the URL below https:// Open in a new tab Confirm" at bounding box center [236, 60] width 66 height 61
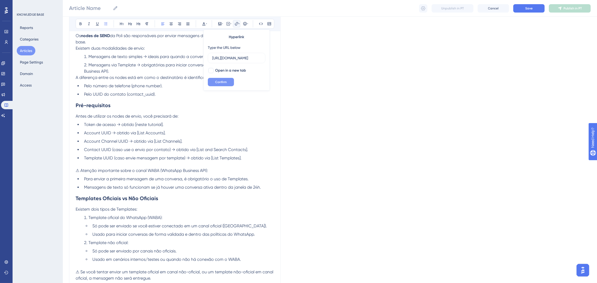
scroll to position [0, 24]
type input "https://ajuda.poli.digital/pt/articles/15483"
click at [227, 82] on button "Confirm" at bounding box center [221, 82] width 26 height 8
click at [170, 126] on li "Token de acesso → obtido [ neste tutorial ]." at bounding box center [178, 125] width 192 height 6
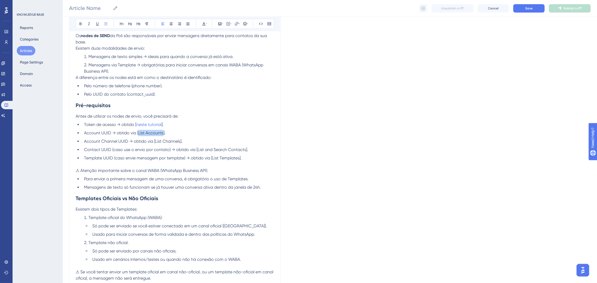
drag, startPoint x: 162, startPoint y: 134, endPoint x: 138, endPoint y: 135, distance: 24.6
click at [138, 135] on span "Account UUID → obtido via [List Accounts]." at bounding box center [125, 133] width 82 height 5
click at [236, 24] on icon at bounding box center [236, 23] width 3 height 3
drag, startPoint x: 236, startPoint y: 58, endPoint x: 206, endPoint y: 57, distance: 29.3
click at [206, 57] on div "Hyperlink Type the URL below https:// Open in a new tab Confirm" at bounding box center [236, 60] width 66 height 61
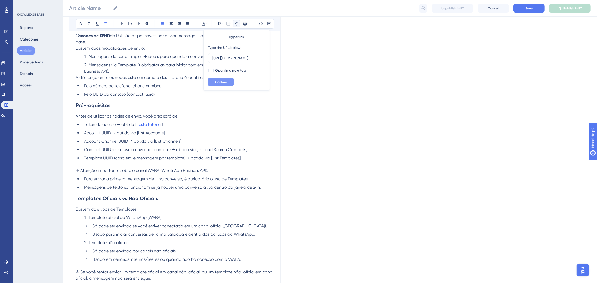
scroll to position [0, 24]
type input "https://ajuda.poli.digital/pt/articles/15483"
click at [224, 84] on span "Confirm" at bounding box center [221, 82] width 12 height 4
click at [226, 109] on h2 "Pré-requisitos" at bounding box center [175, 106] width 198 height 16
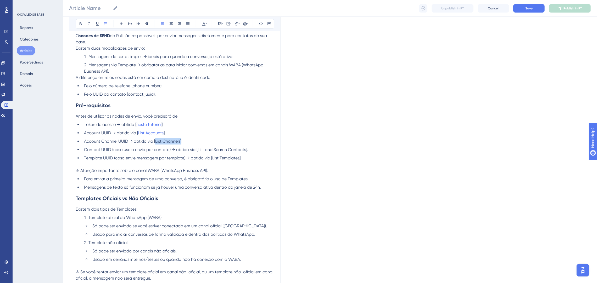
drag, startPoint x: 181, startPoint y: 143, endPoint x: 155, endPoint y: 140, distance: 26.0
click at [155, 140] on span "Account Channel UUID → obtido via [List Channels]." at bounding box center [133, 141] width 98 height 5
click at [238, 23] on icon at bounding box center [236, 23] width 3 height 3
drag, startPoint x: 236, startPoint y: 59, endPoint x: 211, endPoint y: 58, distance: 24.9
click at [211, 58] on label "https://" at bounding box center [237, 58] width 58 height 10
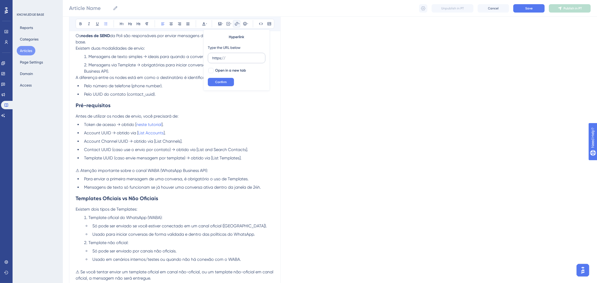
click at [212, 58] on input "https://" at bounding box center [236, 58] width 49 height 6
type input "https://ajuda.poli.digital/pt/articles/15742"
click at [223, 82] on span "Confirm" at bounding box center [221, 82] width 12 height 4
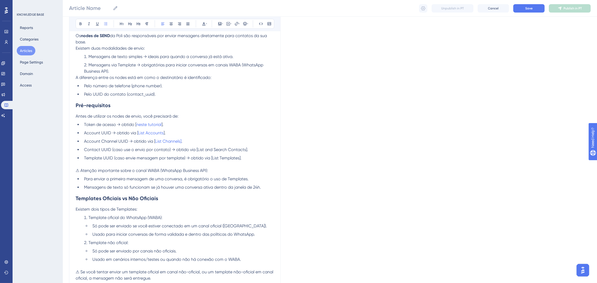
click at [219, 132] on li "Account UUID → obtido via [ List Accounts ]." at bounding box center [178, 133] width 192 height 6
click at [181, 140] on span "." at bounding box center [181, 141] width 1 height 5
click at [154, 143] on span "Account Channel UUID → obtido via [" at bounding box center [119, 141] width 71 height 5
click at [524, 8] on button "Save" at bounding box center [528, 8] width 31 height 8
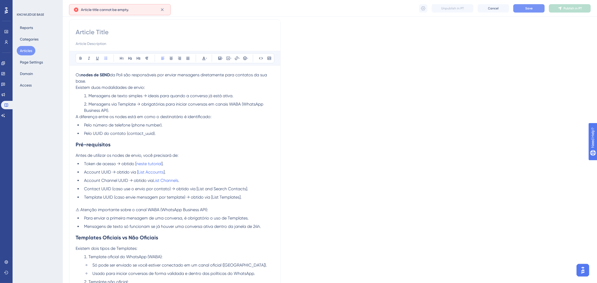
click at [538, 8] on button "Save" at bounding box center [528, 8] width 31 height 8
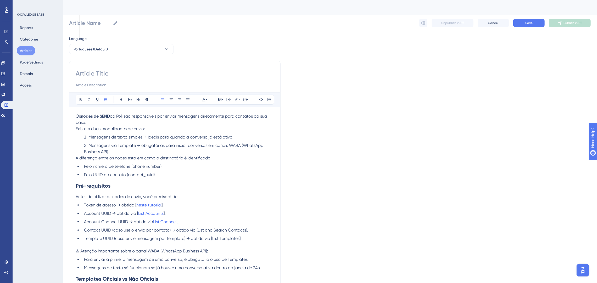
click at [133, 75] on input at bounding box center [175, 73] width 198 height 8
paste input "Como utilizar os nodes de SEND no n8n"
type input "Como utilizar os nodes de SEND no n8n"
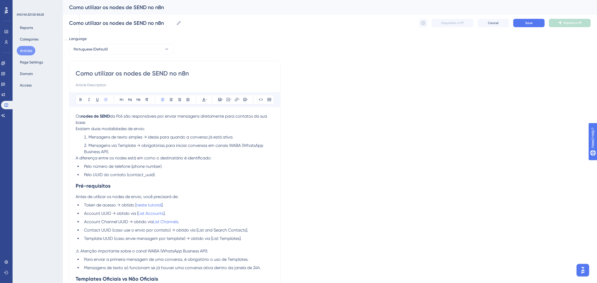
drag, startPoint x: 213, startPoint y: 74, endPoint x: 170, endPoint y: 74, distance: 42.7
click at [170, 74] on input "Como utilizar os nodes de SEND no n8n" at bounding box center [175, 73] width 198 height 8
type input "Como utilizar os nodes de SEND"
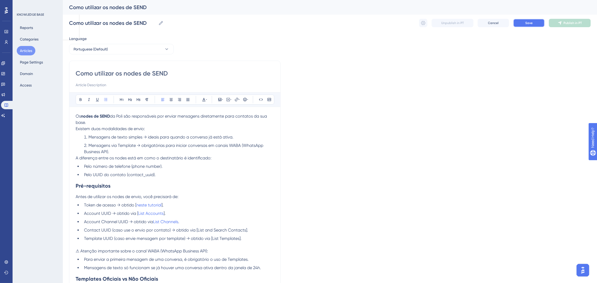
click at [525, 24] on span "Save" at bounding box center [528, 23] width 7 height 4
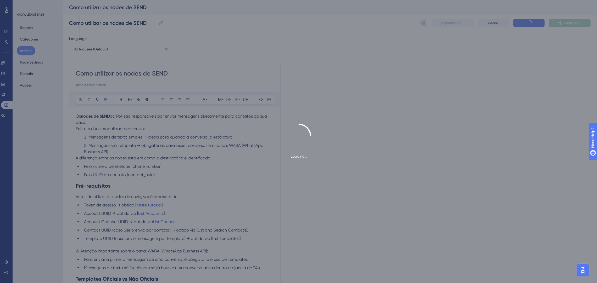
type input "Como utilizar os nodes de SEND"
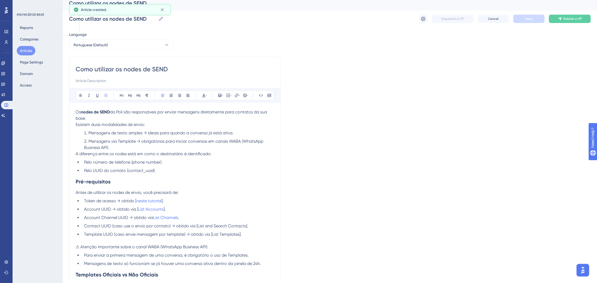
scroll to position [83, 0]
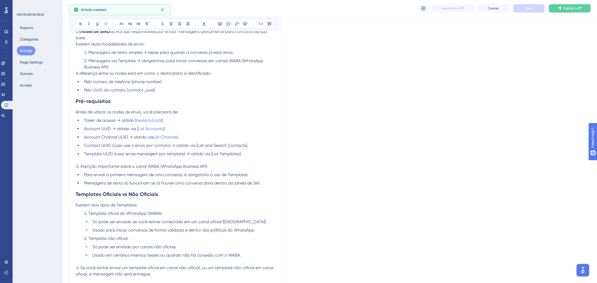
click at [232, 118] on li "Token de acesso → obtido [ neste tutorial ]." at bounding box center [178, 120] width 192 height 6
drag, startPoint x: 245, startPoint y: 147, endPoint x: 197, endPoint y: 146, distance: 48.4
click at [197, 146] on span "Contact UUID (caso use o envio por contato) → obtido via [List and Search Conta…" at bounding box center [166, 145] width 164 height 5
click at [237, 22] on icon at bounding box center [236, 24] width 4 height 4
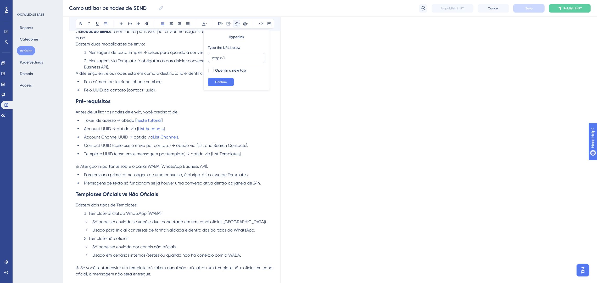
drag, startPoint x: 262, startPoint y: 55, endPoint x: 216, endPoint y: 56, distance: 45.3
click at [216, 56] on label "https://" at bounding box center [237, 58] width 58 height 10
click at [216, 56] on input "https://" at bounding box center [236, 58] width 49 height 6
drag, startPoint x: 231, startPoint y: 59, endPoint x: 206, endPoint y: 57, distance: 24.2
click at [206, 57] on div "Hyperlink Type the URL below https:// Open in a new tab Confirm" at bounding box center [236, 60] width 66 height 61
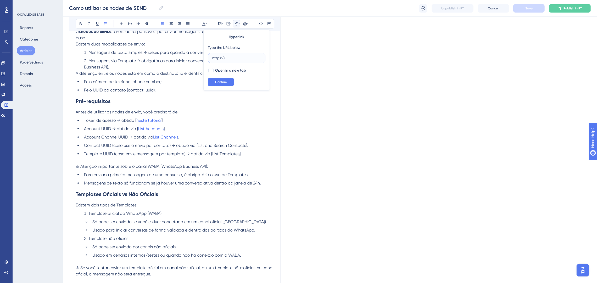
paste input "Como utilizar os nodes de SEND no n8n"
type input "https://"
paste input "https://ajuda.poli.digital/pt/articles/15742"
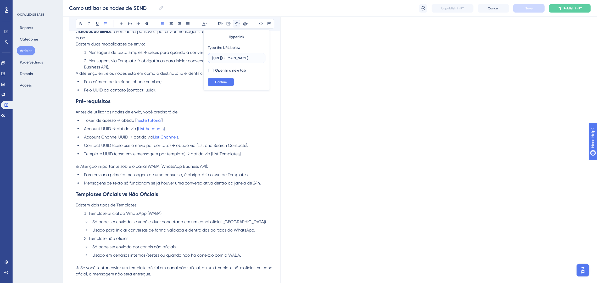
scroll to position [0, 23]
type input "https://ajuda.poli.digital/pt/articles/15742"
click at [226, 82] on span "Confirm" at bounding box center [221, 82] width 12 height 4
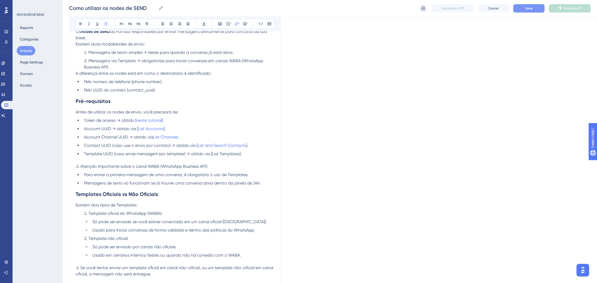
click at [272, 133] on ul "Token de acesso → obtido [ neste tutorial ]. Account UUID → obtido via [ List A…" at bounding box center [175, 137] width 198 height 40
drag, startPoint x: 239, startPoint y: 155, endPoint x: 212, endPoint y: 153, distance: 27.1
click at [212, 153] on span "Template UUID (caso envie mensagem por template) → obtido via [List Templates]." at bounding box center [163, 154] width 158 height 5
click at [238, 25] on icon at bounding box center [236, 24] width 4 height 4
drag, startPoint x: 241, startPoint y: 59, endPoint x: 202, endPoint y: 55, distance: 39.4
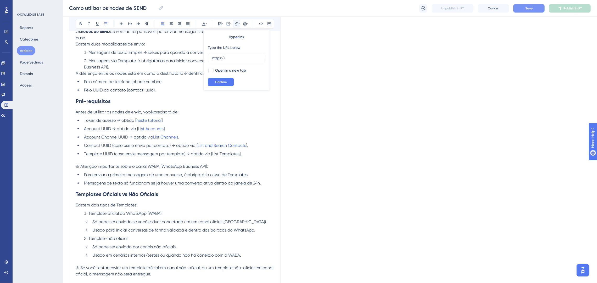
drag, startPoint x: 240, startPoint y: 155, endPoint x: 213, endPoint y: 154, distance: 27.0
click at [213, 154] on span "Template UUID (caso envie mensagem por template) → obtido via [List Templates]." at bounding box center [163, 154] width 158 height 5
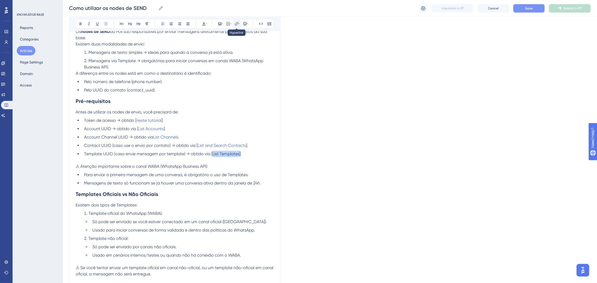
click at [235, 23] on icon at bounding box center [236, 24] width 4 height 4
drag, startPoint x: 235, startPoint y: 59, endPoint x: 210, endPoint y: 57, distance: 25.5
click at [210, 57] on label "https://" at bounding box center [237, 58] width 58 height 10
click at [212, 57] on input "https://" at bounding box center [236, 58] width 49 height 6
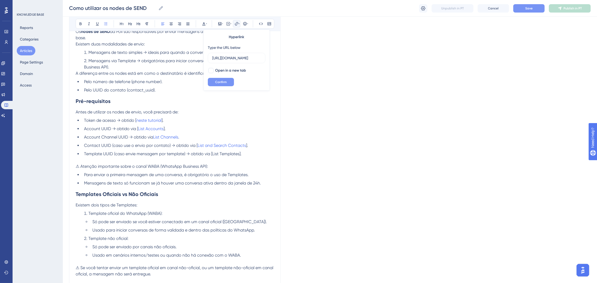
type input "https://ajuda.poli.digital/pt/articles/15742"
click at [220, 82] on span "Confirm" at bounding box center [221, 82] width 12 height 4
click at [271, 158] on p at bounding box center [175, 160] width 198 height 6
click at [250, 145] on li "Contact UUID (caso use o envio por contato) → obtido via [ List and Search Cont…" at bounding box center [178, 146] width 192 height 6
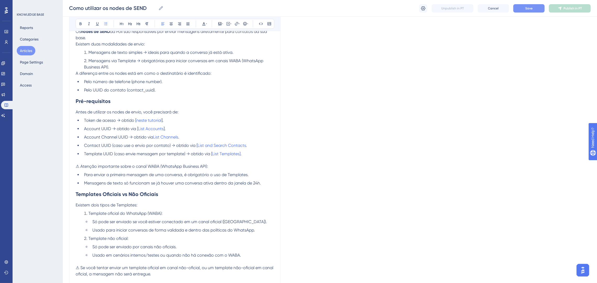
click at [195, 144] on span "Contact UUID (caso use o envio por contato) → obtido via [" at bounding box center [141, 145] width 114 height 5
click at [243, 153] on li "Template UUID (caso envie mensagem por template) → obtido via [ List Templates]…" at bounding box center [178, 154] width 192 height 6
click at [169, 126] on li "Account UUID → obtido via [ List Accounts ]." at bounding box center [178, 129] width 192 height 6
click at [166, 119] on li "Token de acesso → obtido [ neste tutorial ]." at bounding box center [178, 120] width 192 height 6
click at [134, 121] on span "Token de acesso → obtido [" at bounding box center [110, 120] width 52 height 5
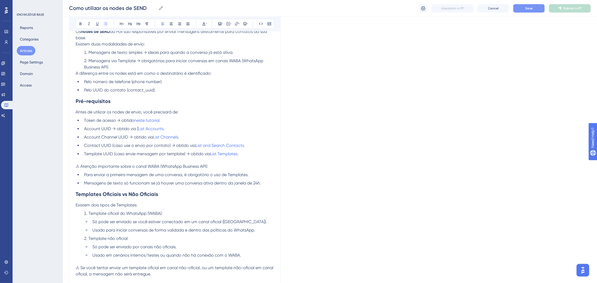
click at [135, 128] on span "Account UUID → obtido via [" at bounding box center [111, 128] width 54 height 5
click at [183, 125] on ul "Token de acesso → obtido neste tutorial . Account UUID → obtido via List Accoun…" at bounding box center [175, 137] width 198 height 40
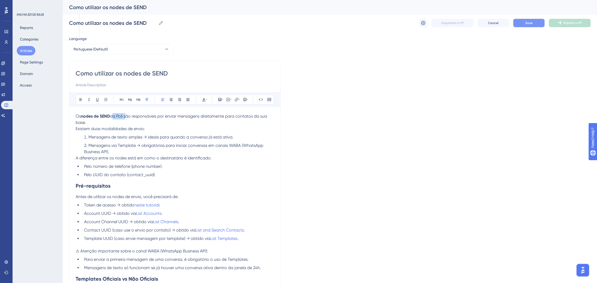
drag, startPoint x: 126, startPoint y: 116, endPoint x: 114, endPoint y: 118, distance: 12.6
click at [114, 118] on span "da Poli são responsáveis por enviar mensagens diretamente para contatos da sua …" at bounding box center [172, 119] width 192 height 11
click at [79, 101] on icon at bounding box center [81, 100] width 4 height 4
click at [524, 23] on button "Save" at bounding box center [528, 23] width 31 height 8
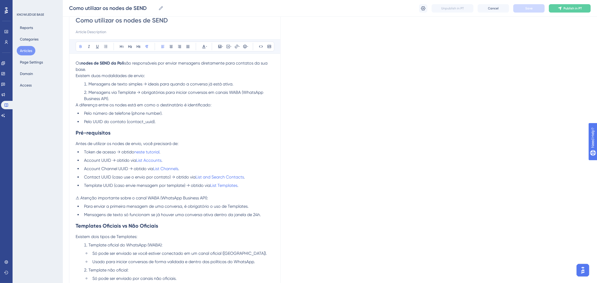
scroll to position [117, 0]
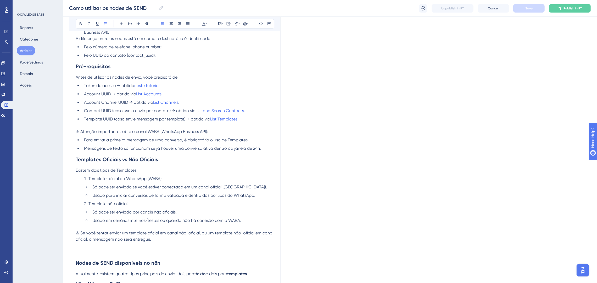
click at [258, 149] on span "Mensagens de texto só funcionam se já houver uma conversa ativa dentro da janel…" at bounding box center [172, 148] width 177 height 5
click at [261, 149] on li "Mensagens de texto só funcionam se já houver uma conversa ativa dentro da janel…" at bounding box center [178, 148] width 192 height 6
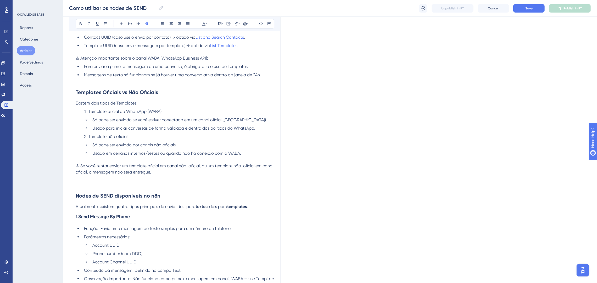
scroll to position [196, 0]
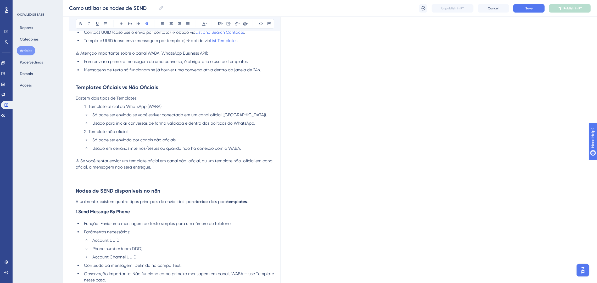
click at [198, 171] on p at bounding box center [175, 174] width 198 height 6
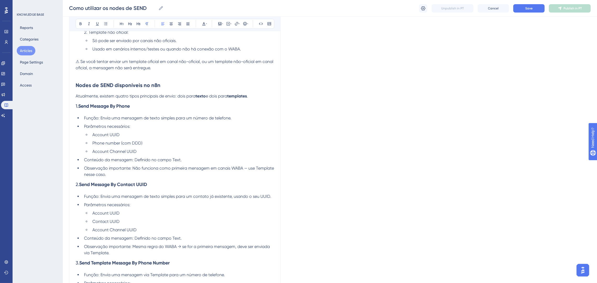
scroll to position [314, 0]
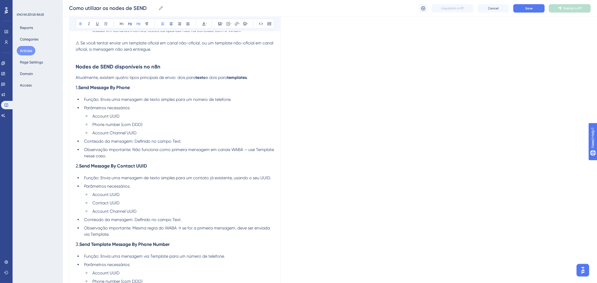
click at [155, 160] on h3 "2. Send Message By Contact UUID" at bounding box center [175, 166] width 198 height 14
click at [150, 159] on li "Observação importante: Não funciona como primeira mensagem em canais WABA — use…" at bounding box center [178, 153] width 192 height 13
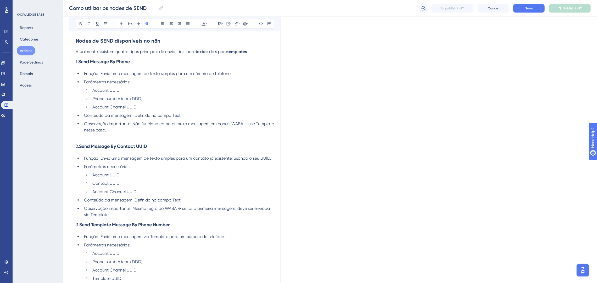
scroll to position [353, 0]
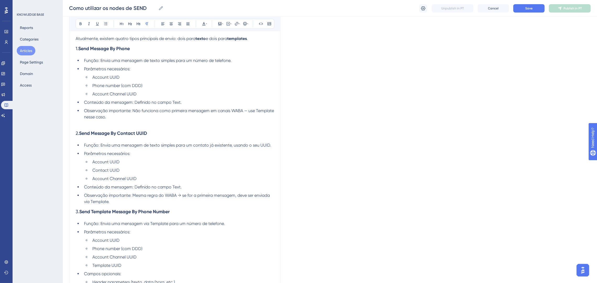
click at [164, 202] on li "Observação importante: Mesma regra do WABA → se for a primeira mensagem, deve s…" at bounding box center [178, 199] width 192 height 13
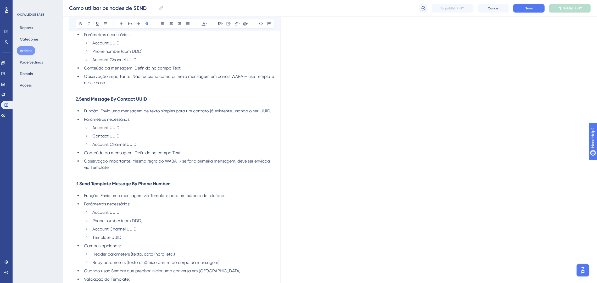
scroll to position [471, 0]
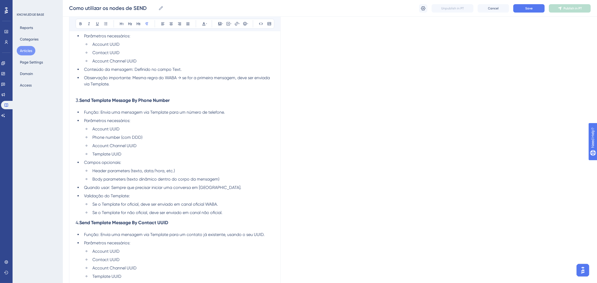
click at [227, 213] on li "Se o Template for não oficial, deve ser enviado em canal não oficial." at bounding box center [182, 213] width 184 height 6
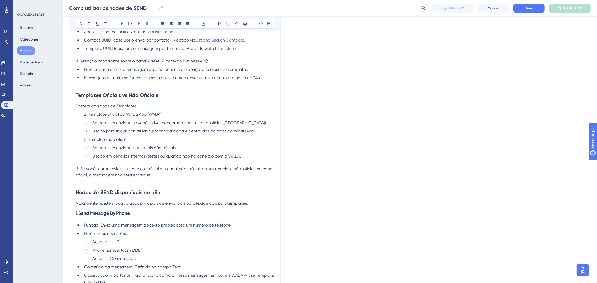
scroll to position [275, 0]
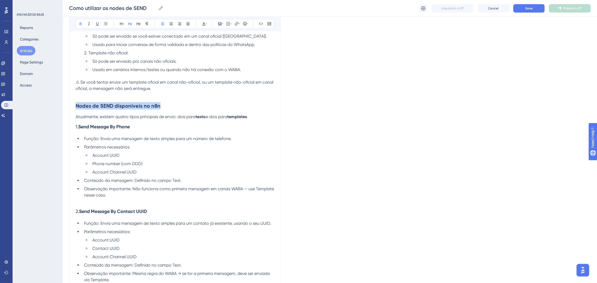
drag, startPoint x: 167, startPoint y: 104, endPoint x: 76, endPoint y: 105, distance: 90.8
click at [76, 105] on h2 "Nodes de SEND disponíveis no n8n" at bounding box center [175, 106] width 198 height 16
click at [121, 24] on icon at bounding box center [122, 24] width 4 height 4
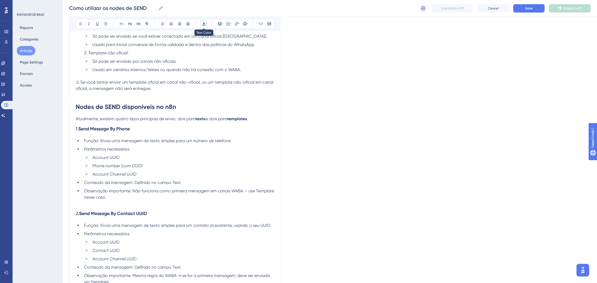
drag, startPoint x: 205, startPoint y: 23, endPoint x: 204, endPoint y: 28, distance: 5.6
click at [204, 23] on icon at bounding box center [204, 24] width 4 height 4
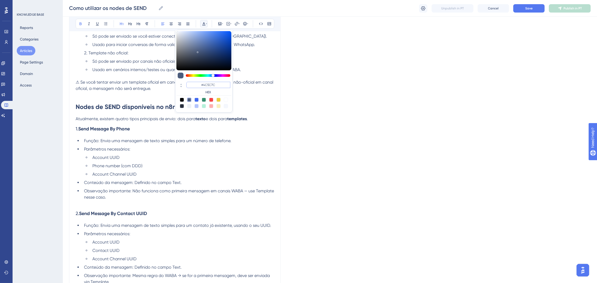
drag, startPoint x: 218, startPoint y: 87, endPoint x: 200, endPoint y: 86, distance: 18.1
click at [200, 86] on input "#4C5C7C" at bounding box center [208, 85] width 44 height 6
type input "#0000FF"
click at [272, 107] on h1 "Nodes de SEND disponíveis no n8n" at bounding box center [175, 107] width 198 height 18
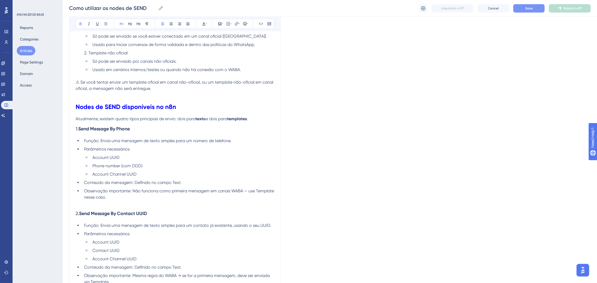
click at [524, 8] on button "Save" at bounding box center [528, 8] width 31 height 8
click at [218, 121] on span "e dois para" at bounding box center [216, 118] width 21 height 5
click at [252, 119] on p "Atualmente, existem quatro tipos principais de envio: dois para texto e dois pa…" at bounding box center [175, 119] width 198 height 6
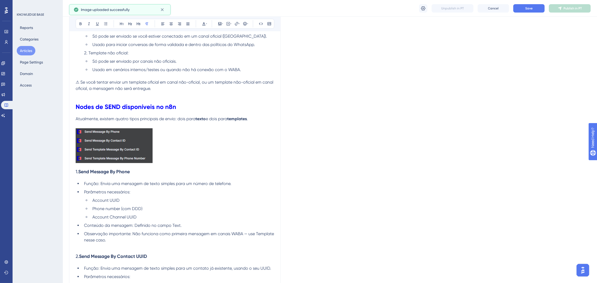
click at [169, 158] on p at bounding box center [175, 146] width 198 height 37
click at [150, 161] on img at bounding box center [114, 145] width 77 height 35
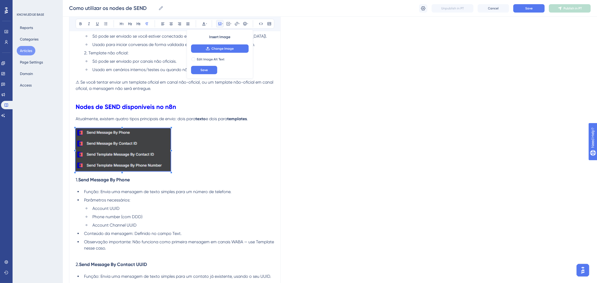
click at [170, 173] on div at bounding box center [171, 173] width 2 height 2
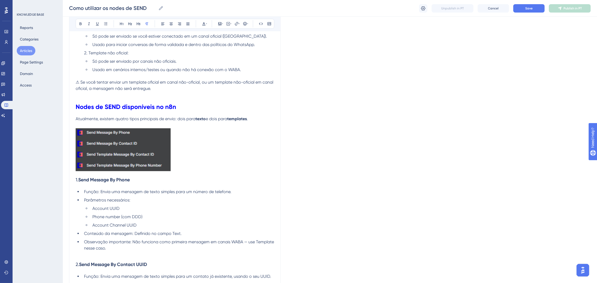
click at [213, 161] on p at bounding box center [175, 150] width 198 height 45
drag, startPoint x: 251, startPoint y: 119, endPoint x: 230, endPoint y: 118, distance: 21.5
click at [230, 118] on p "Atualmente, existem quatro tipos principais de envio: dois para texto e dois pa…" at bounding box center [175, 119] width 198 height 6
click at [80, 23] on icon at bounding box center [81, 24] width 2 height 3
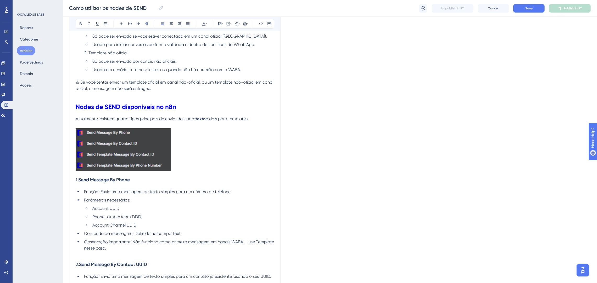
click at [211, 118] on span "e dois para templates." at bounding box center [227, 118] width 43 height 5
drag, startPoint x: 208, startPoint y: 118, endPoint x: 197, endPoint y: 119, distance: 10.8
click at [197, 119] on p "Atualmente, existem quatro tipos principais de envio: dois para texto e dois pa…" at bounding box center [175, 119] width 198 height 6
click at [80, 22] on icon at bounding box center [81, 24] width 4 height 4
click at [79, 22] on icon at bounding box center [81, 24] width 4 height 4
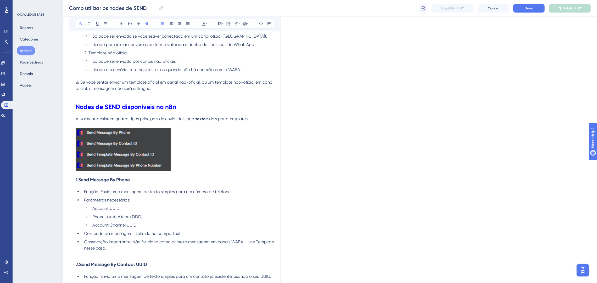
click at [219, 121] on span "e dois para templates." at bounding box center [227, 118] width 43 height 5
click at [204, 118] on strong "texto" at bounding box center [200, 118] width 10 height 5
drag, startPoint x: 207, startPoint y: 118, endPoint x: 197, endPoint y: 118, distance: 10.2
click at [197, 118] on p "Atualmente, existem quatro tipos principais de envio: dois para texto e dois pa…" at bounding box center [175, 119] width 198 height 6
click at [79, 22] on icon at bounding box center [81, 24] width 4 height 4
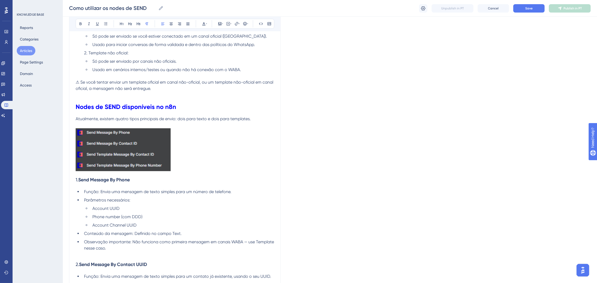
click at [291, 162] on div "Language Portuguese (Default) Como utilizar os nodes de SEND Bold Italic Underl…" at bounding box center [330, 198] width 522 height 879
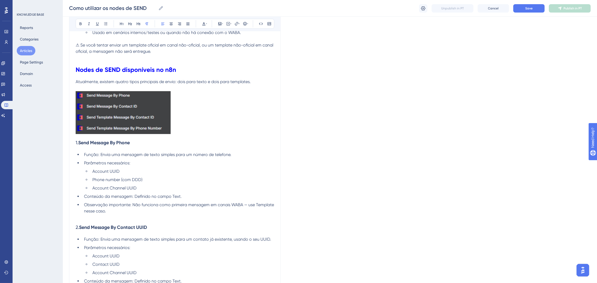
scroll to position [314, 0]
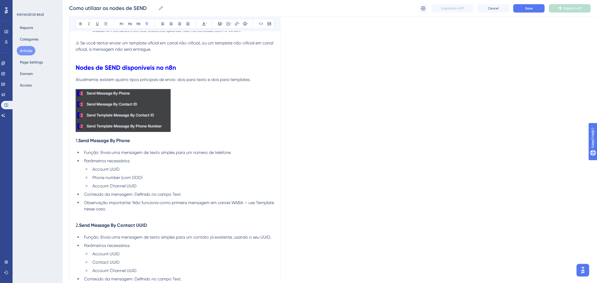
click at [191, 130] on p at bounding box center [175, 111] width 198 height 45
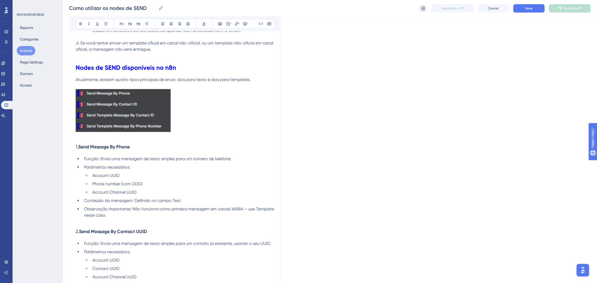
click at [232, 126] on p at bounding box center [175, 111] width 198 height 45
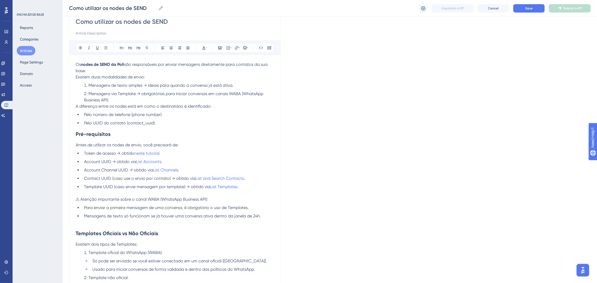
scroll to position [0, 0]
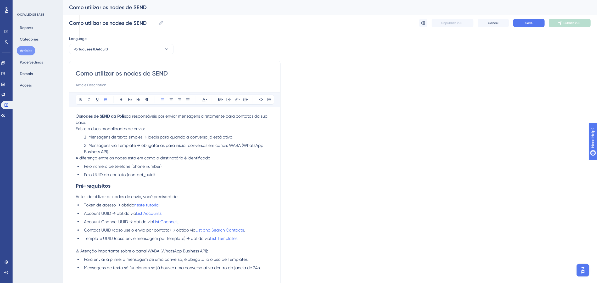
click at [171, 176] on li "Pelo UUID do contato (contact_uuid)." at bounding box center [178, 175] width 192 height 6
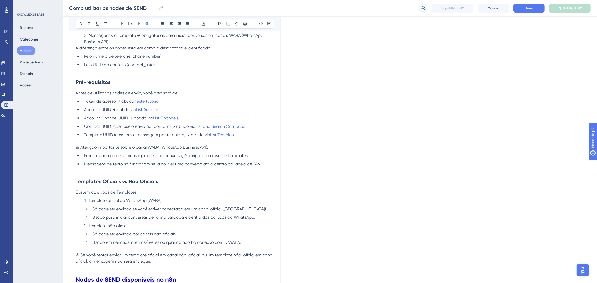
scroll to position [196, 0]
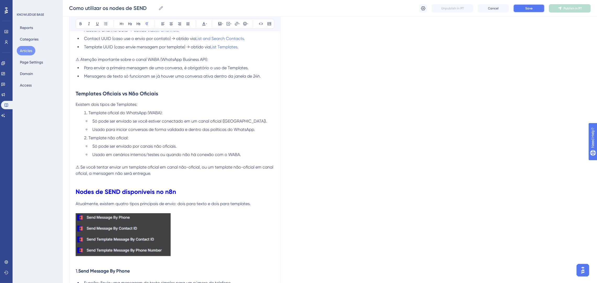
click at [527, 11] on button "Save" at bounding box center [528, 8] width 31 height 8
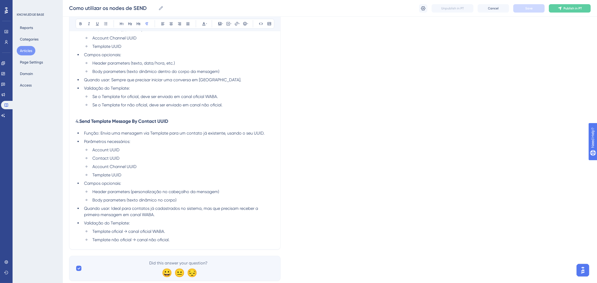
scroll to position [658, 0]
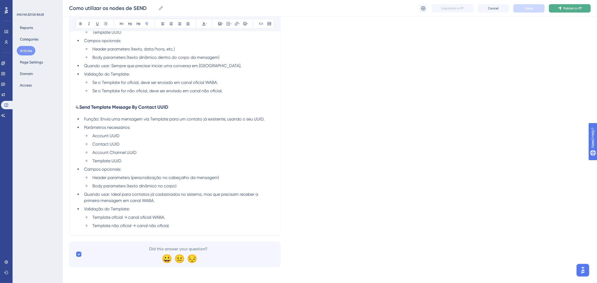
click at [562, 5] on button "Publish in PT" at bounding box center [570, 8] width 42 height 8
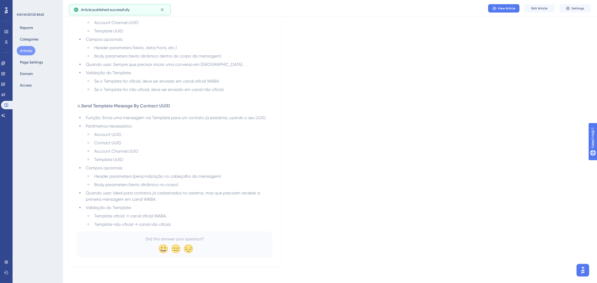
scroll to position [631, 0]
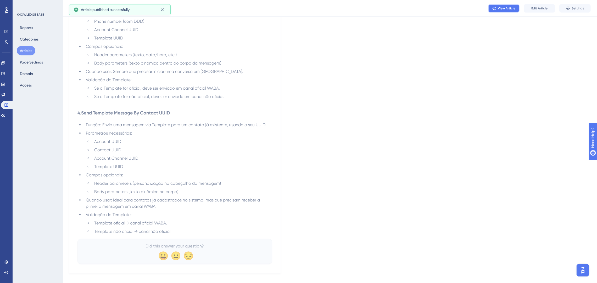
click at [498, 7] on span "View Article" at bounding box center [507, 8] width 18 height 4
